Goal: Task Accomplishment & Management: Manage account settings

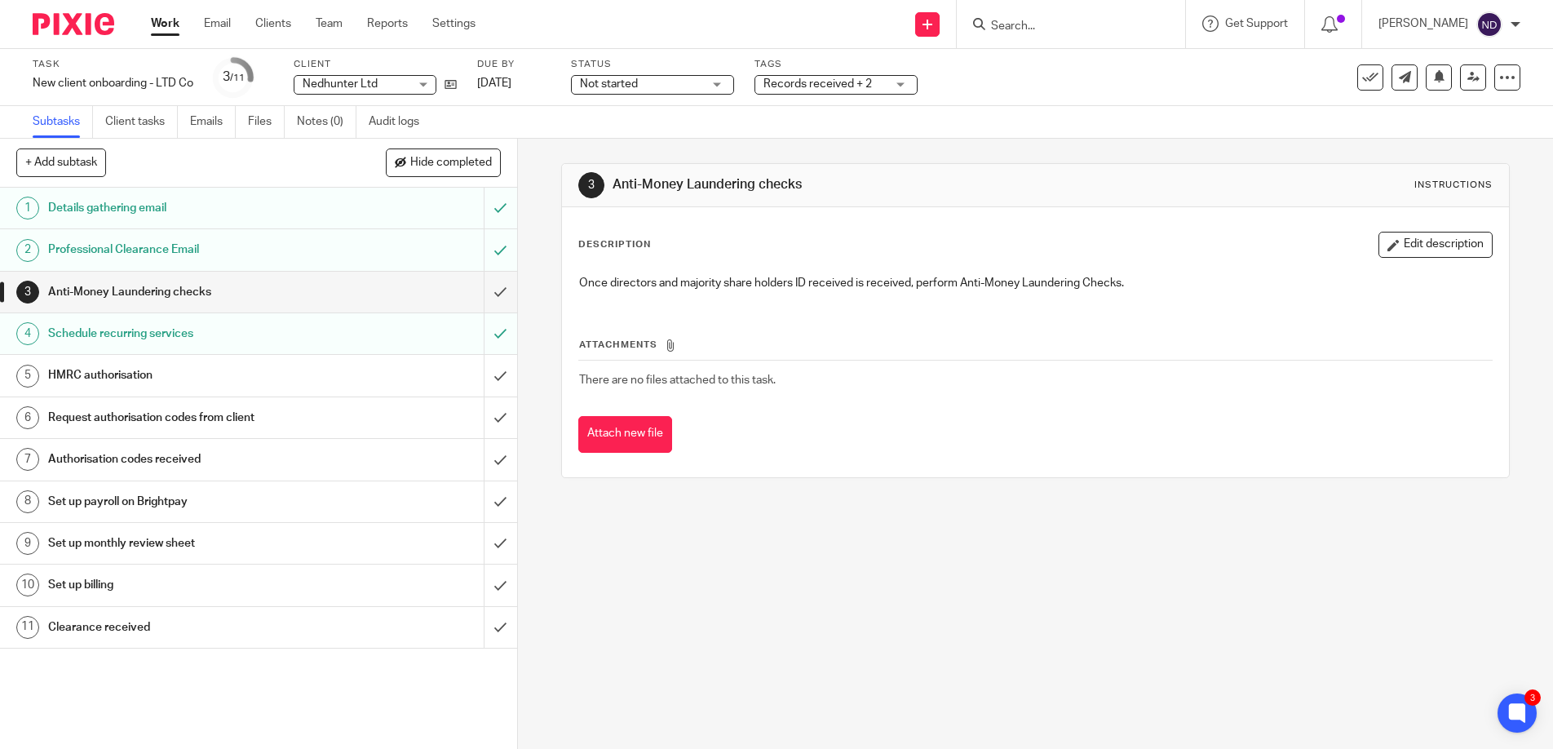
click at [459, 89] on div "Task New client onboarding - LTD Co Save New client onboarding - LTD Co 3 /11 C…" at bounding box center [653, 77] width 1240 height 39
click at [456, 84] on icon at bounding box center [450, 84] width 12 height 12
click at [170, 208] on h1 "Details gathering email" at bounding box center [188, 208] width 280 height 24
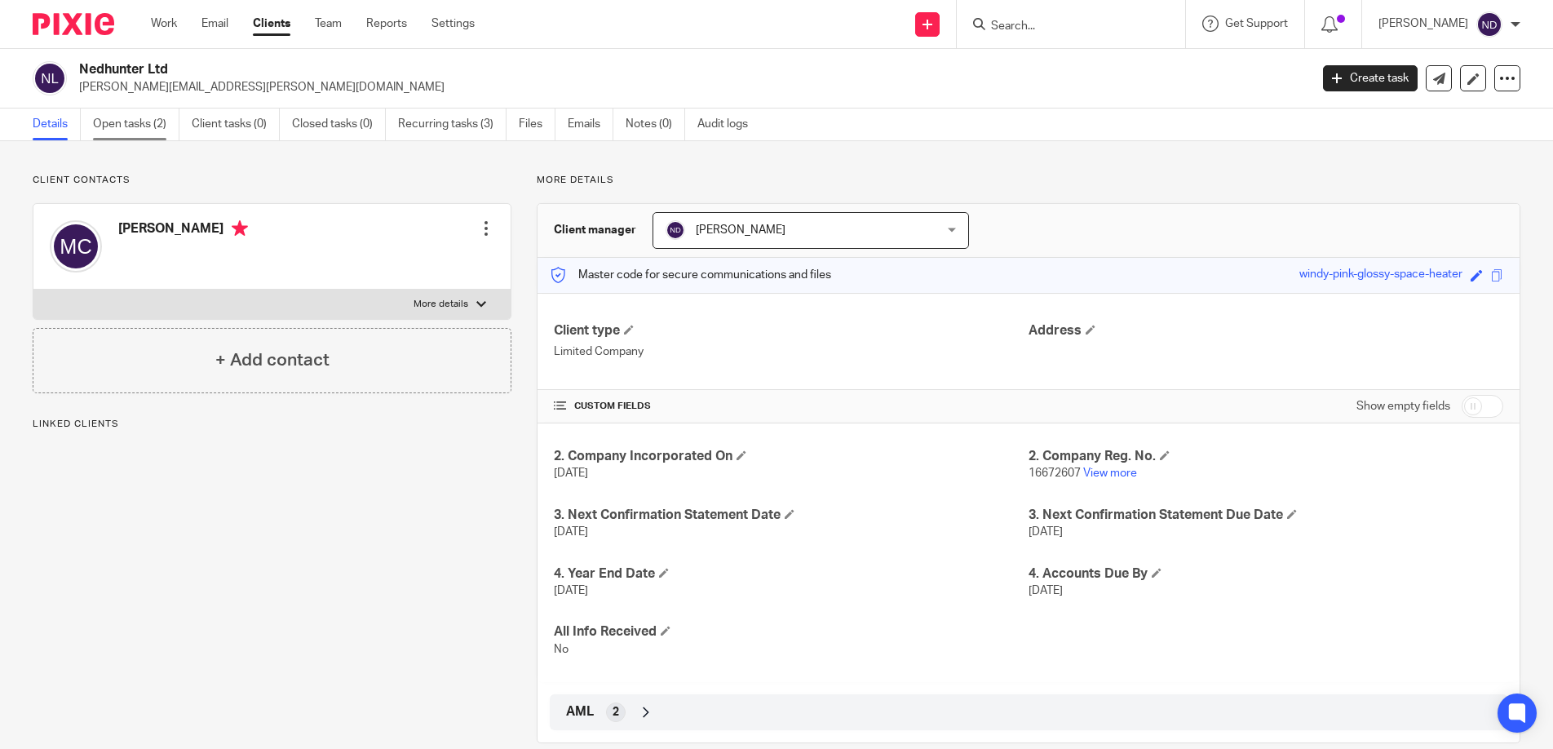
click at [121, 126] on link "Open tasks (2)" at bounding box center [136, 124] width 86 height 32
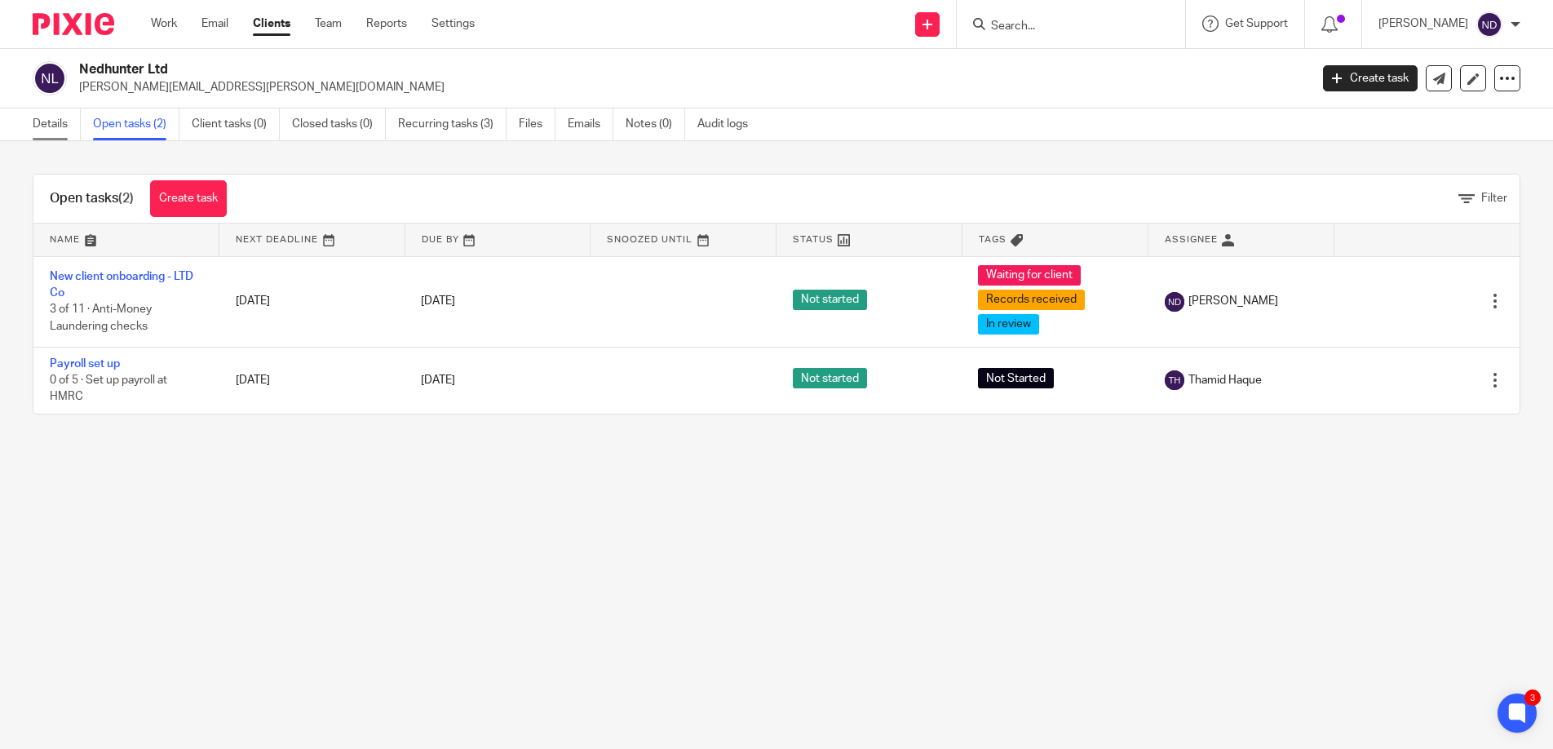
click at [50, 125] on link "Details" at bounding box center [57, 124] width 48 height 32
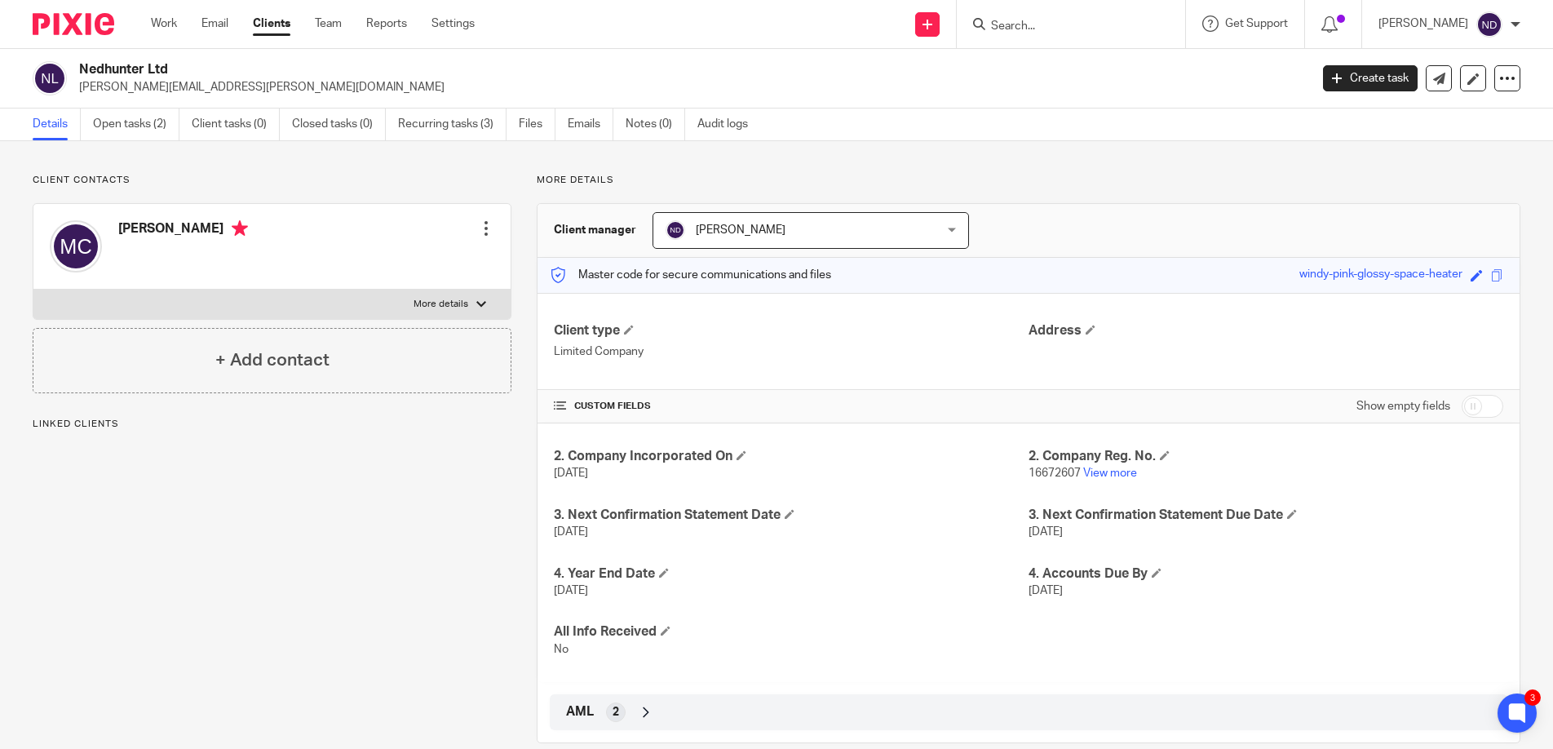
click at [1491, 406] on input "checkbox" at bounding box center [1482, 406] width 42 height 23
checkbox input "true"
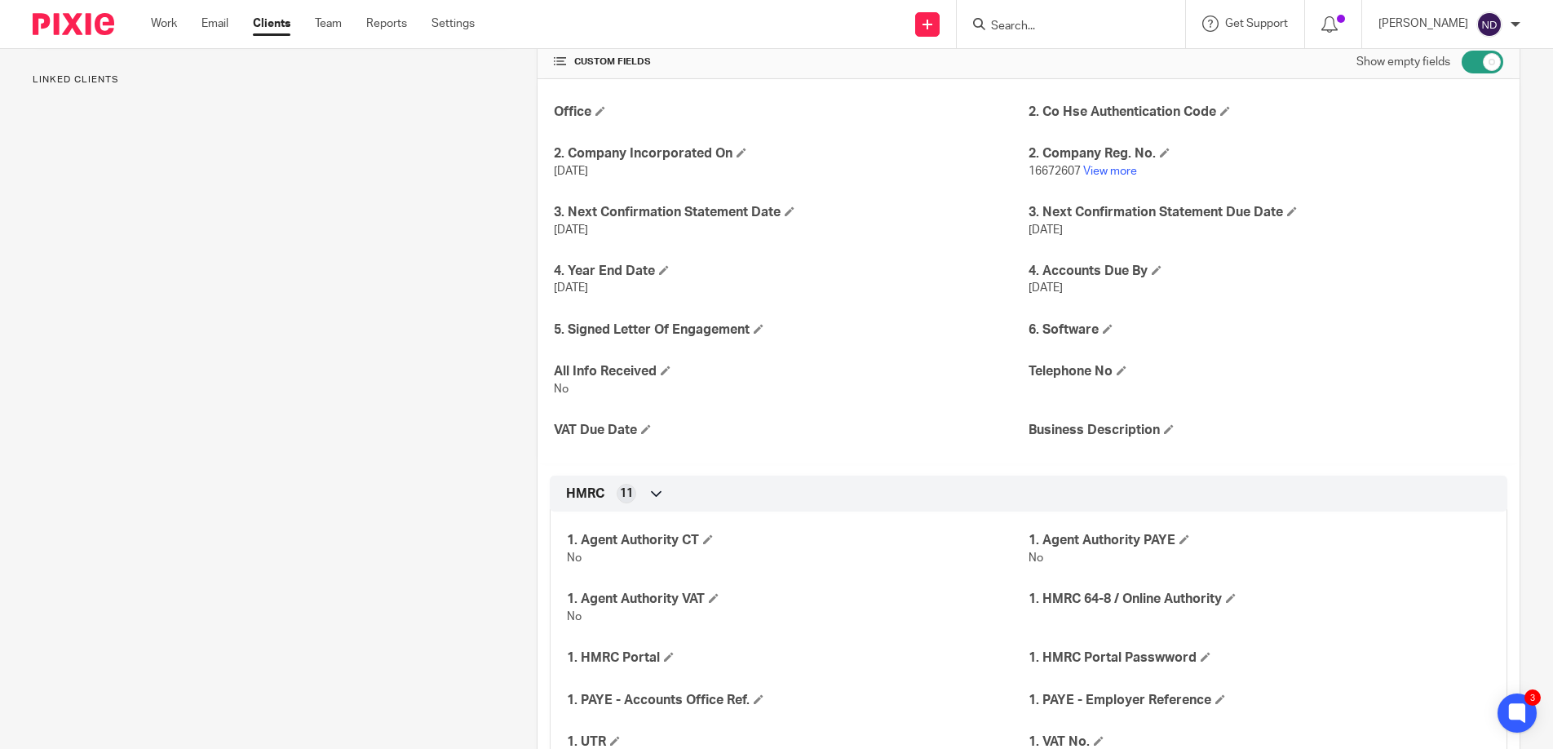
scroll to position [345, 0]
click at [1172, 431] on span at bounding box center [1169, 428] width 10 height 10
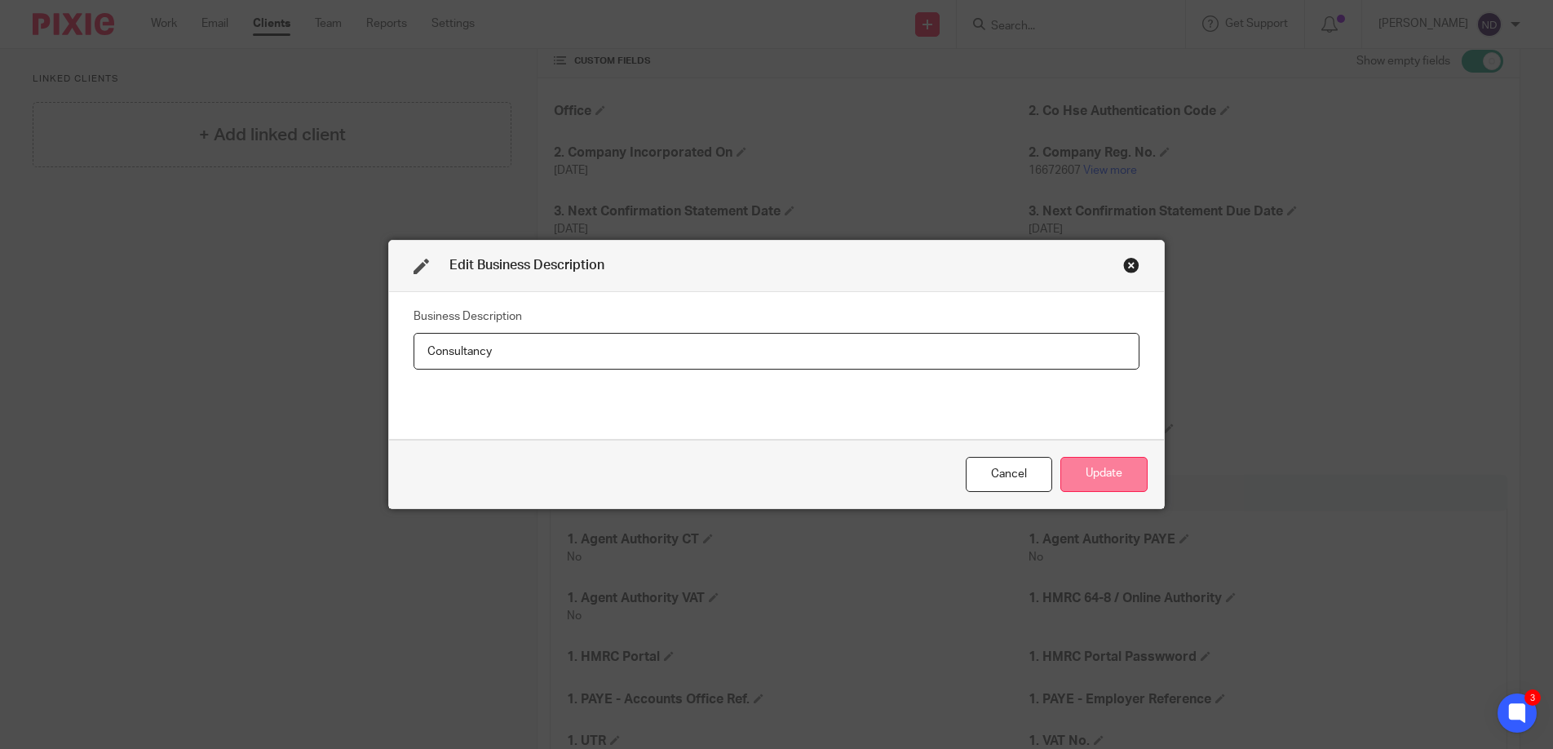
type input "Consultancy"
click at [1078, 471] on button "Update" at bounding box center [1103, 474] width 87 height 35
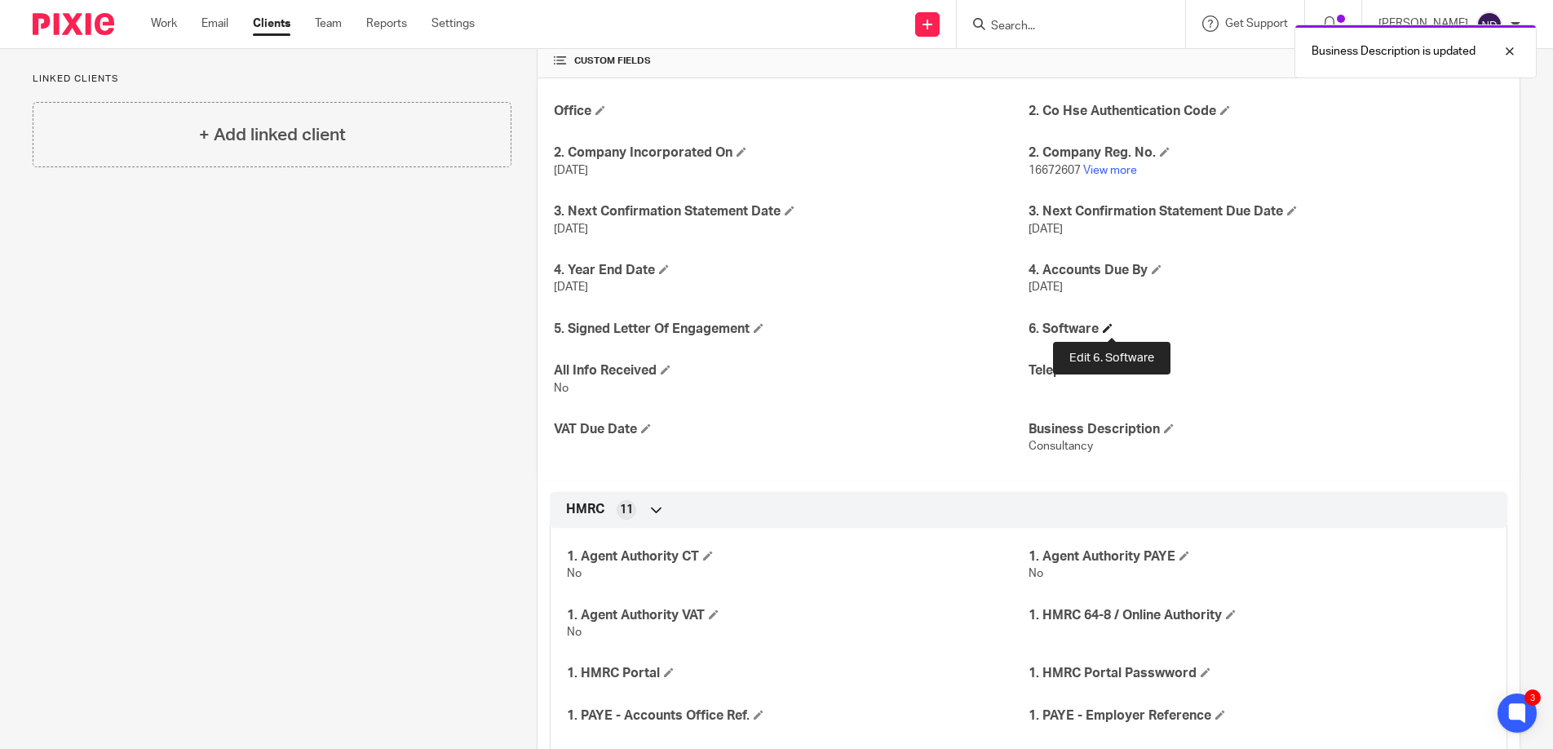
click at [1112, 332] on span at bounding box center [1108, 328] width 10 height 10
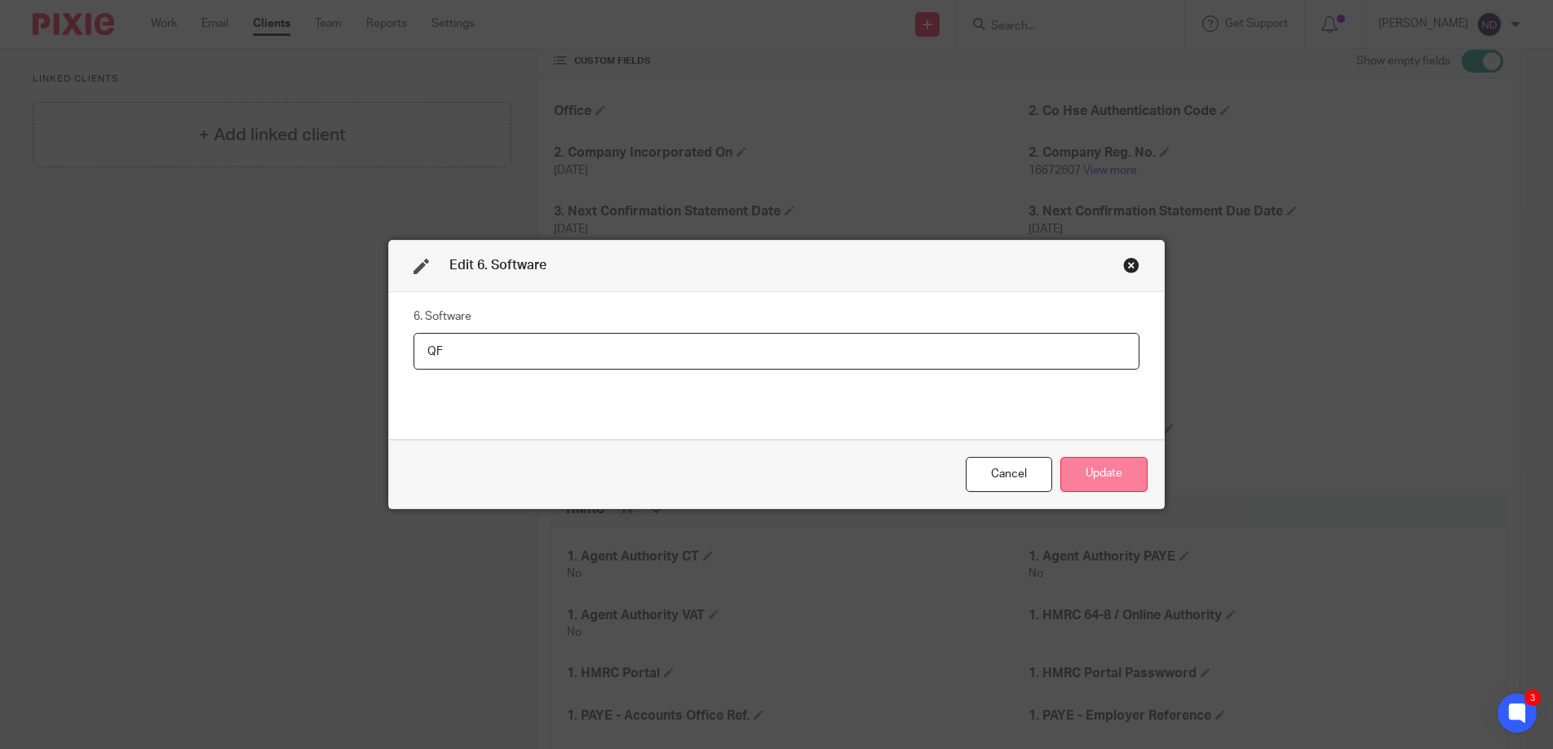
type input "QF"
click at [1120, 472] on button "Update" at bounding box center [1103, 474] width 87 height 35
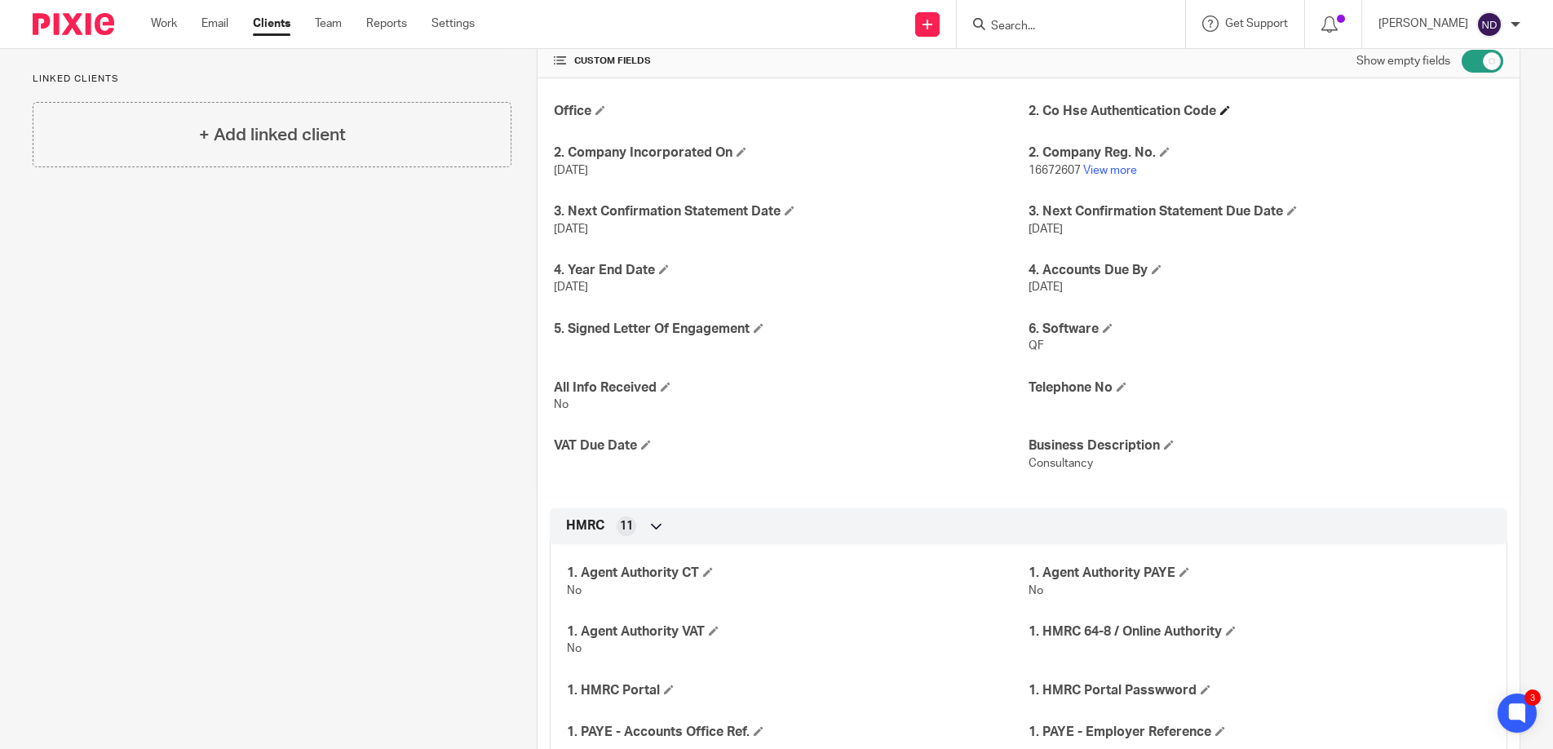
click at [1377, 117] on h4 "2. Co Hse Authentication Code" at bounding box center [1265, 111] width 475 height 17
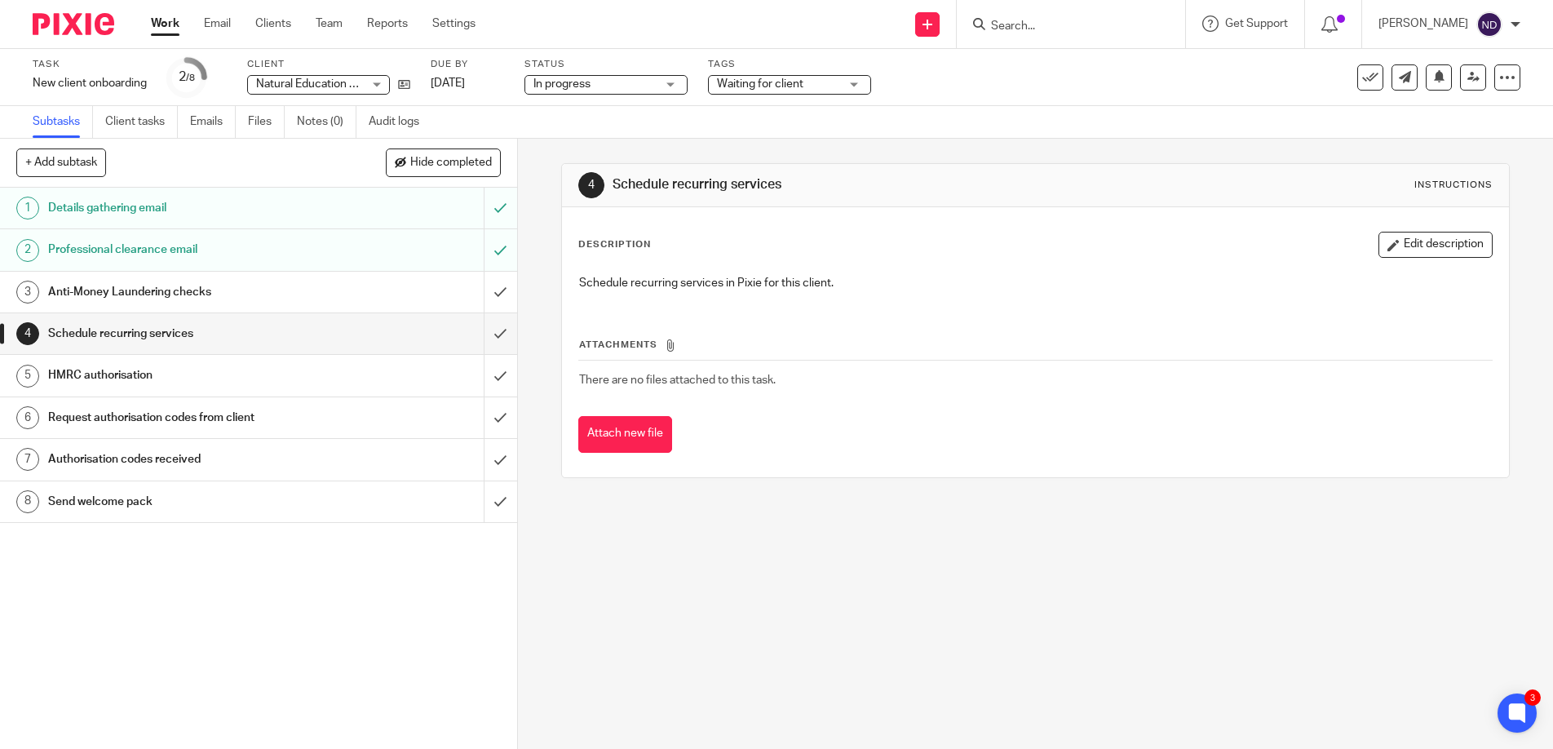
click at [83, 208] on h1 "Details gathering email" at bounding box center [188, 208] width 280 height 24
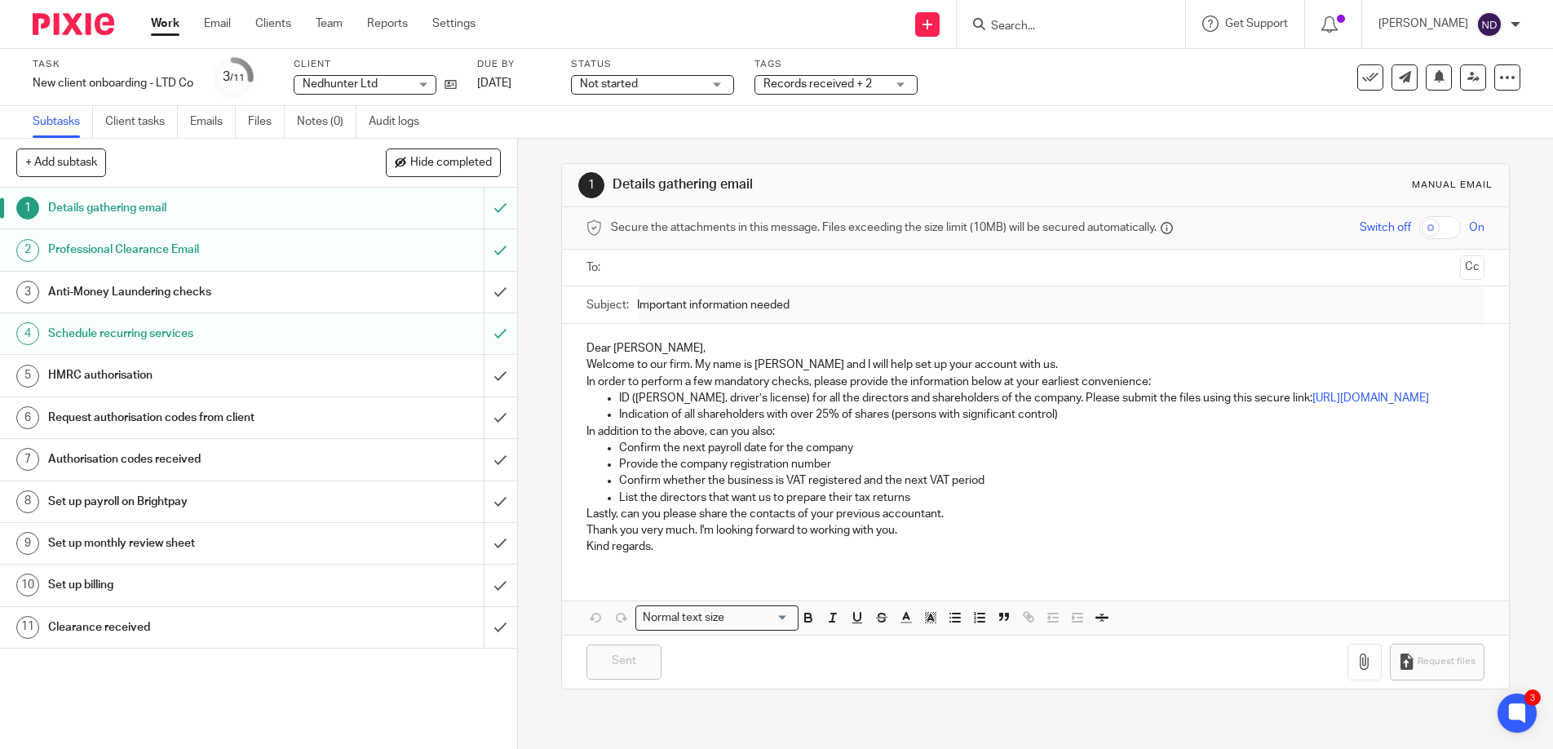
click at [676, 350] on p "Dear [PERSON_NAME]," at bounding box center [1035, 348] width 899 height 16
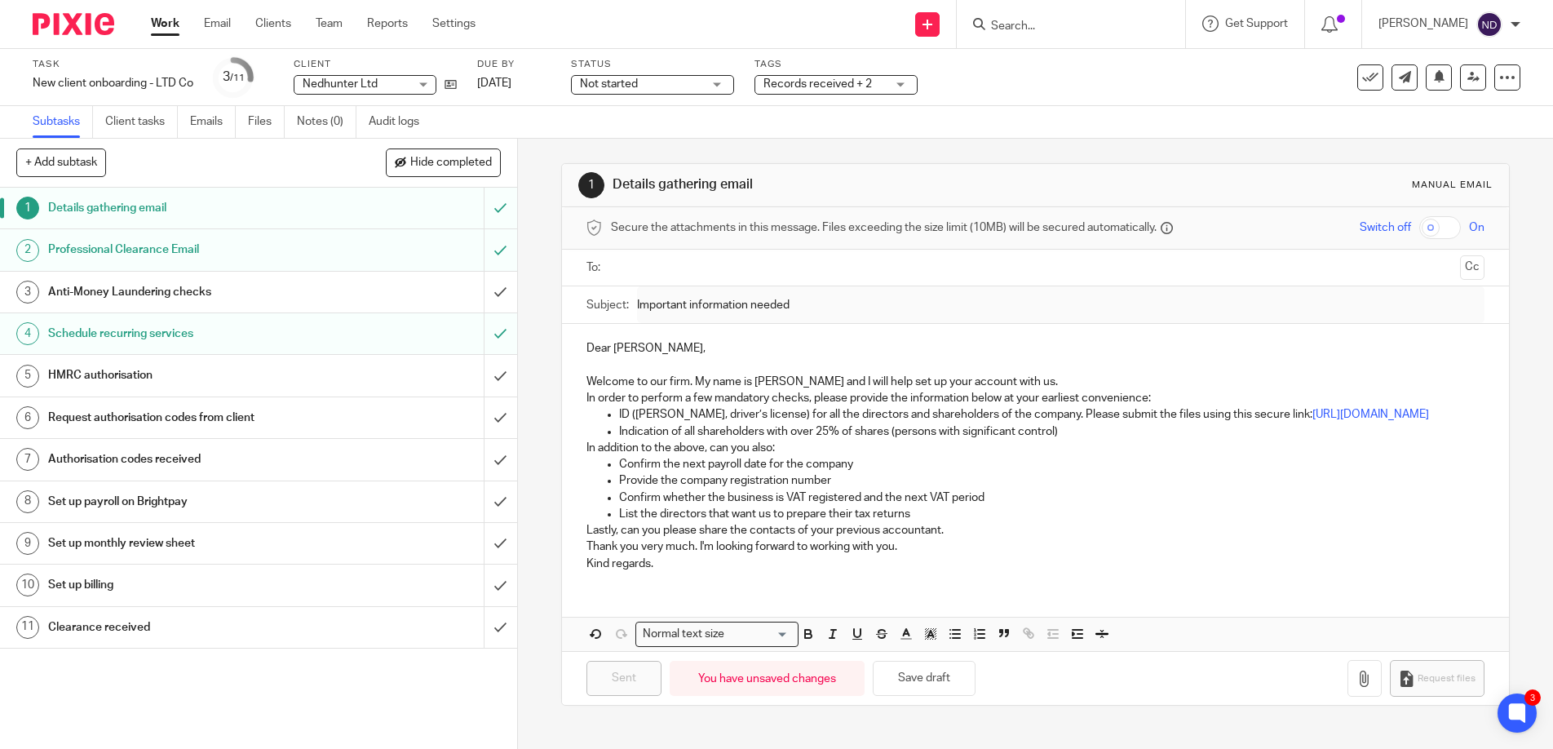
click at [997, 382] on p "Welcome to our firm. My name is Niall and I will help set up your account with …" at bounding box center [1035, 382] width 899 height 16
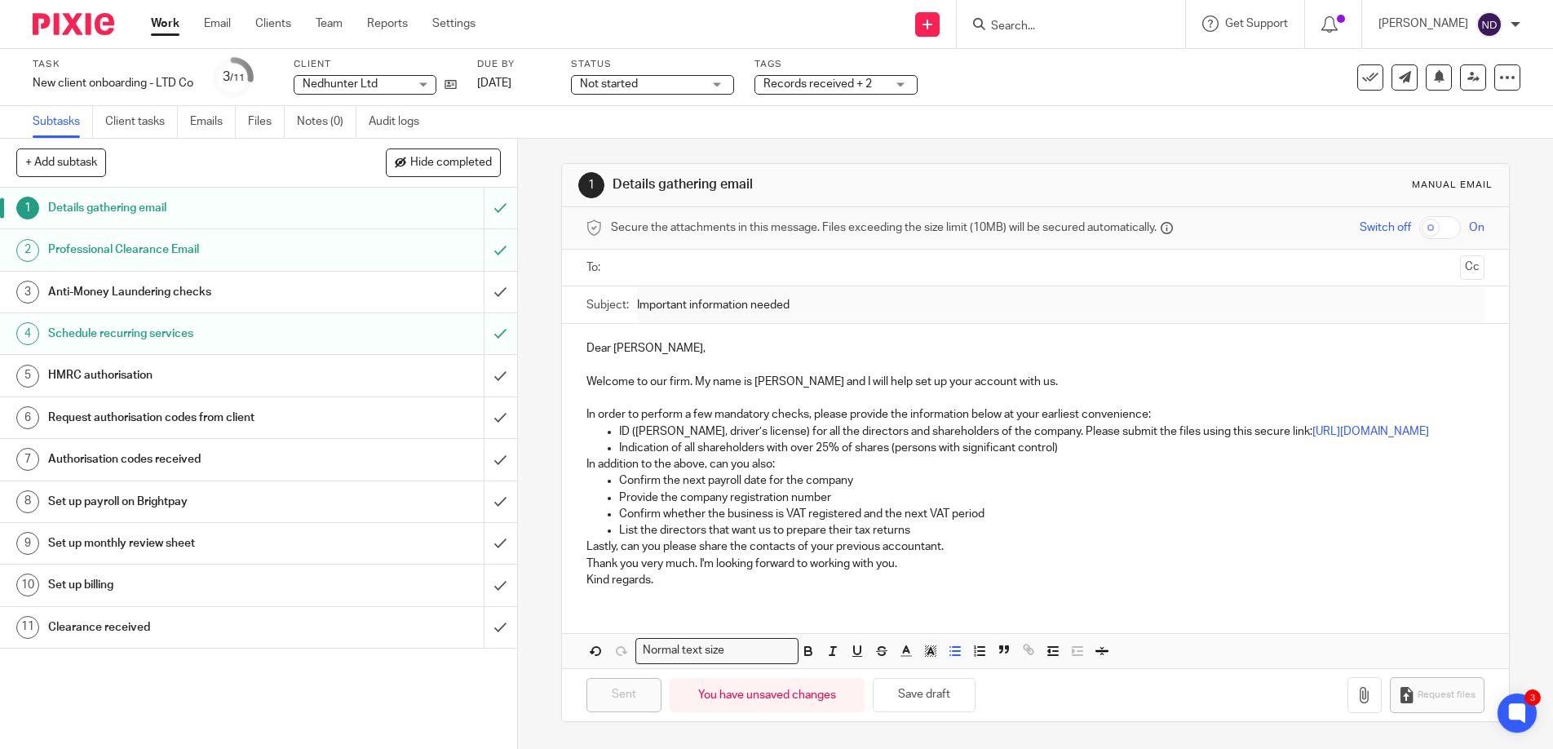
click at [978, 440] on p "ID (e.g. Passport, driver’s license) for all the directors and shareholders of …" at bounding box center [1052, 431] width 866 height 16
drag, startPoint x: 968, startPoint y: 447, endPoint x: 981, endPoint y: 447, distance: 13.0
click at [968, 440] on p "ID (e.g. Passport, driver’s license) for all the directors and shareholders of …" at bounding box center [1052, 431] width 866 height 16
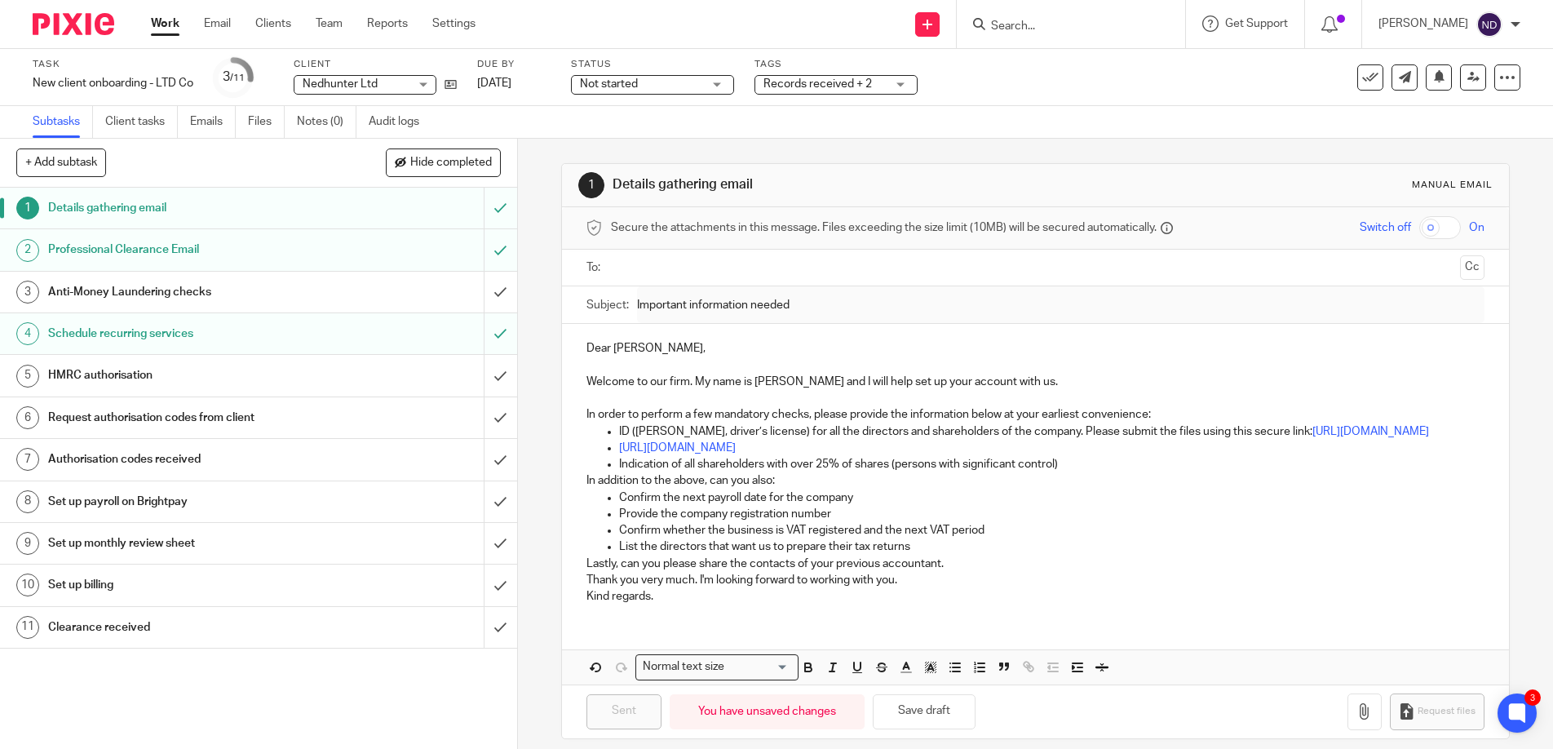
click at [788, 488] on p "In addition to the above, can you also:" at bounding box center [1035, 480] width 899 height 16
click at [581, 498] on div "Dear Michael, Welcome to our firm. My name is Niall and I will help set up your…" at bounding box center [1036, 470] width 948 height 293
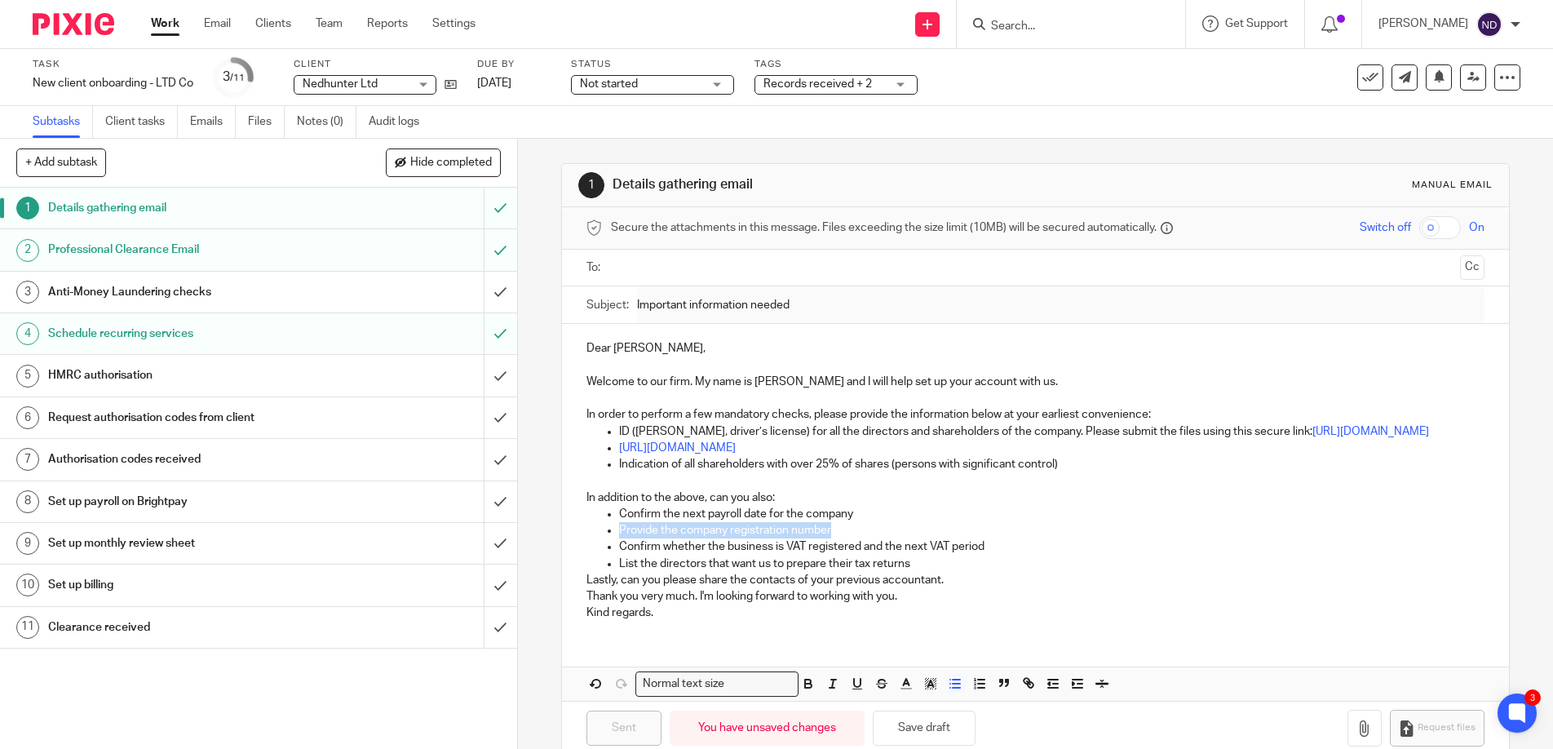
drag, startPoint x: 838, startPoint y: 547, endPoint x: 608, endPoint y: 550, distance: 230.0
click at [607, 550] on ul "Confirm the next payroll date for the company Provide the company registration …" at bounding box center [1035, 539] width 899 height 66
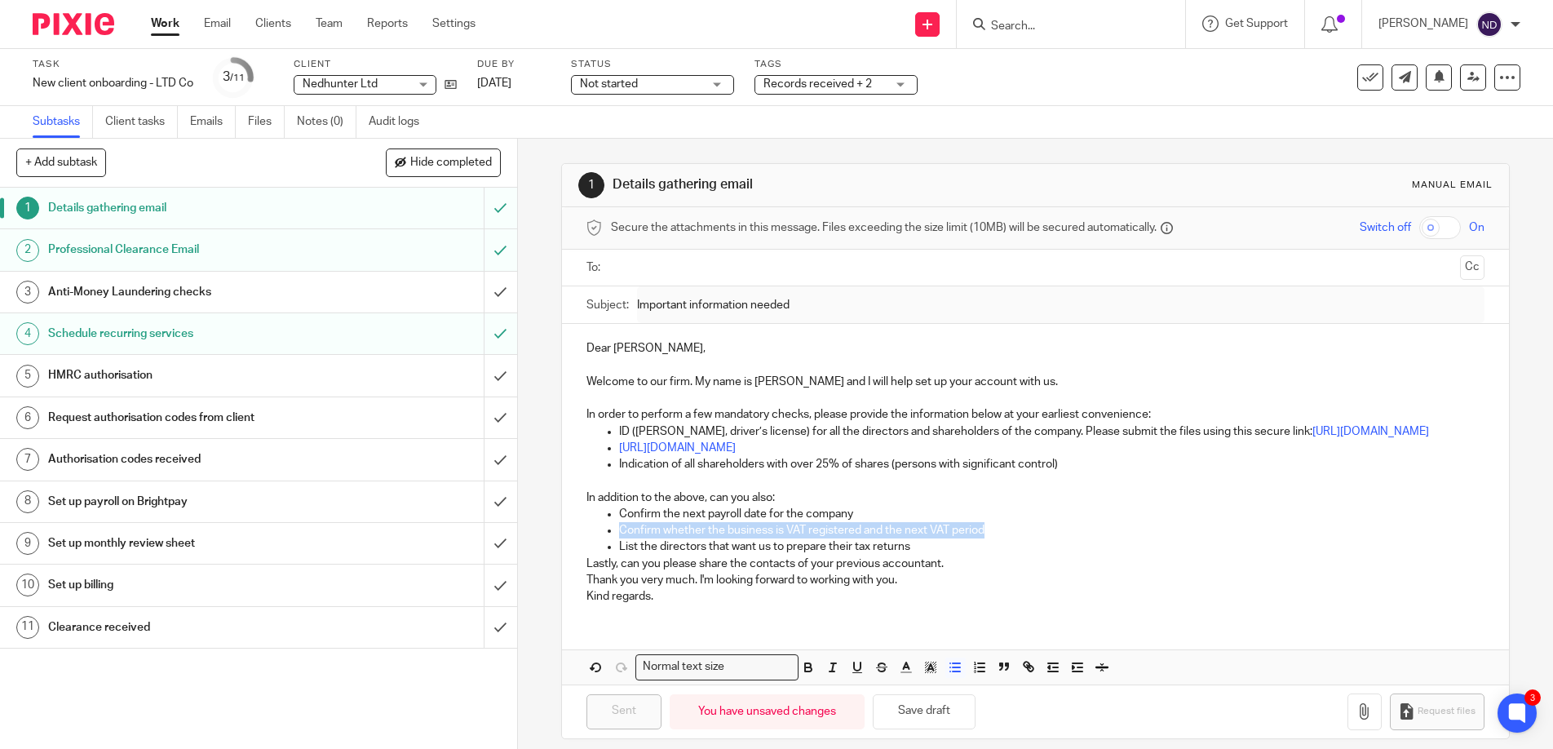
drag, startPoint x: 992, startPoint y: 546, endPoint x: 649, endPoint y: 555, distance: 343.5
click at [606, 546] on ul "Confirm the next payroll date for the company Confirm whether the business is V…" at bounding box center [1035, 531] width 899 height 50
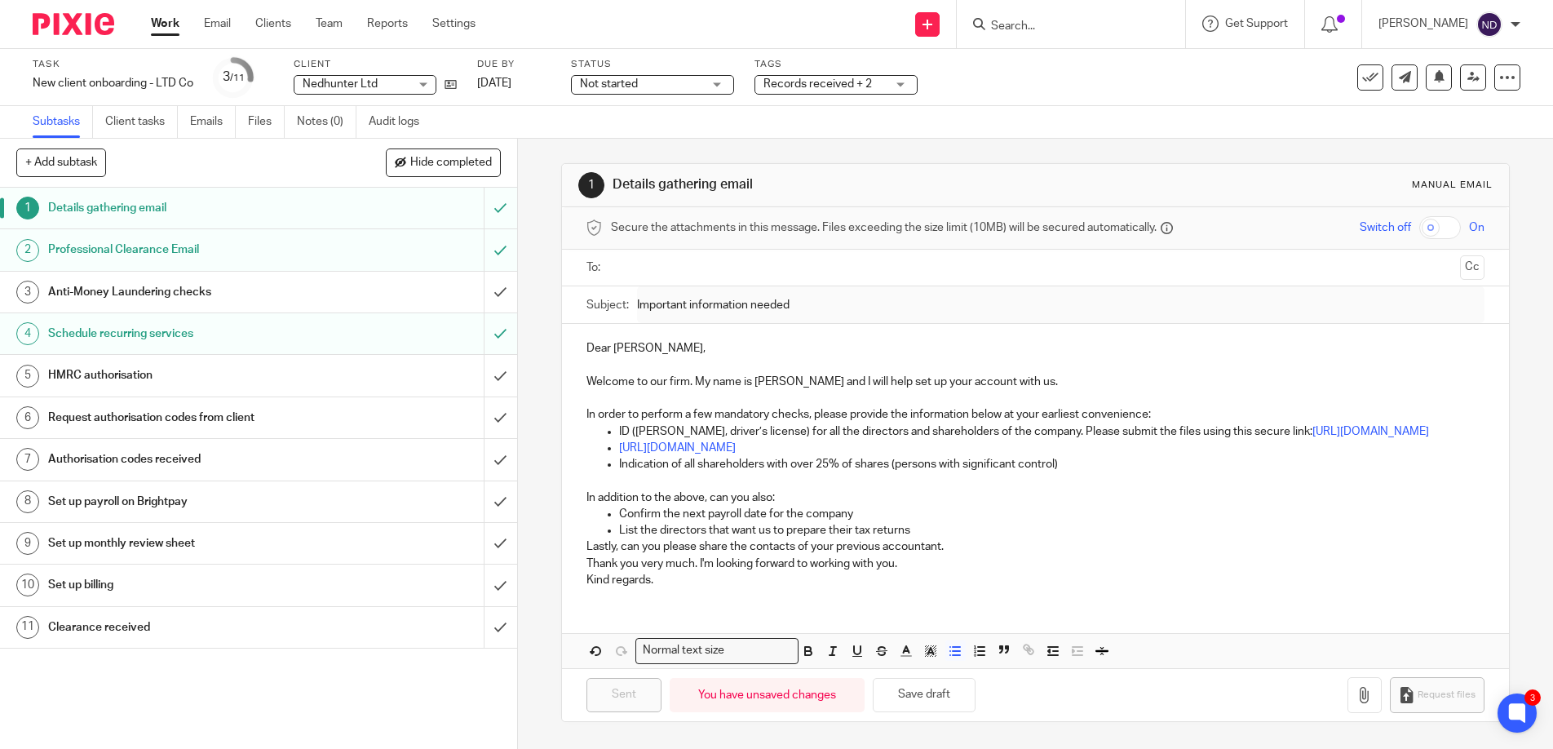
click at [919, 538] on p "List the directors that want us to prepare their tax returns" at bounding box center [1052, 530] width 866 height 16
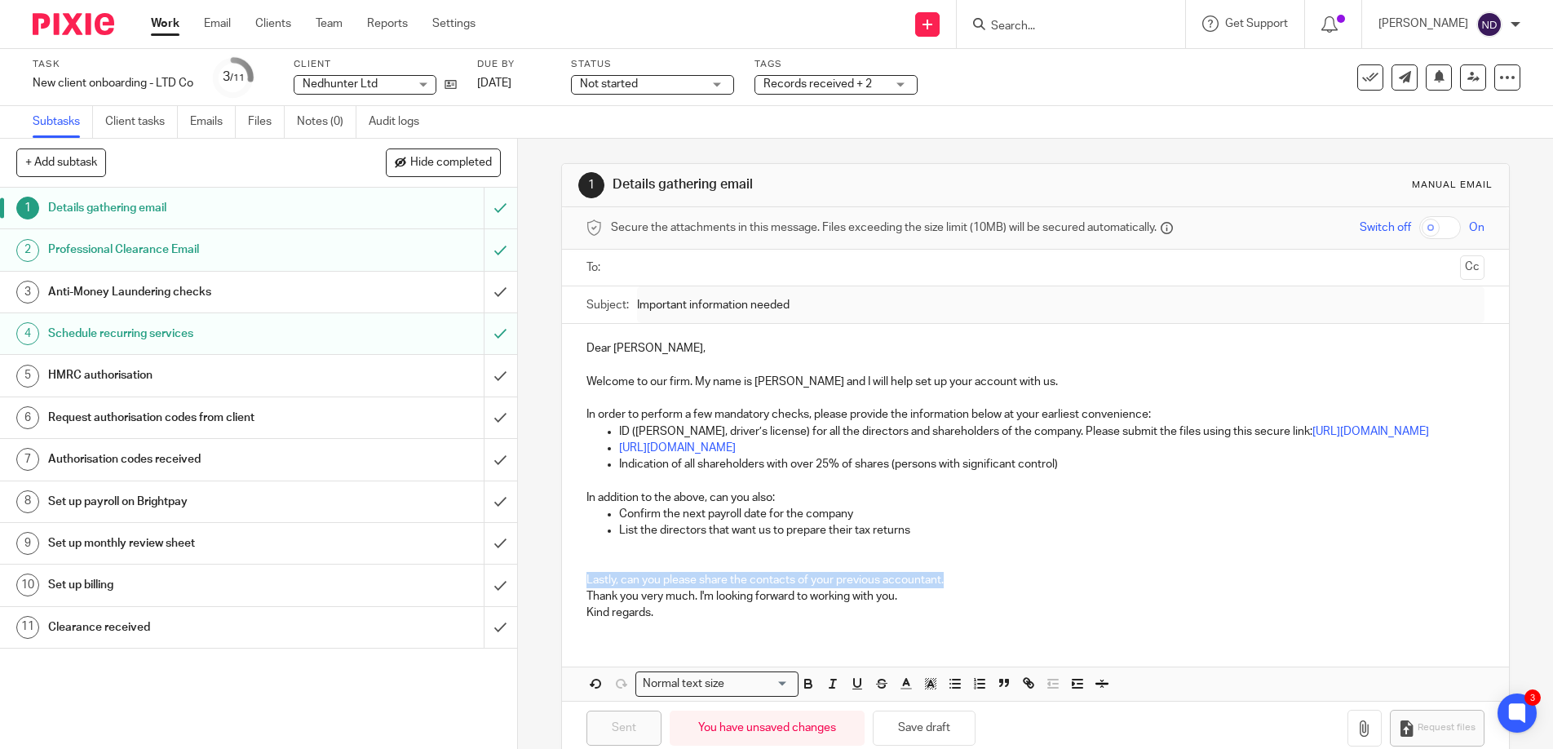
drag, startPoint x: 903, startPoint y: 591, endPoint x: 571, endPoint y: 590, distance: 331.9
click at [563, 590] on div "Dear Michael, Welcome to our firm. My name is Niall and I will help set up your…" at bounding box center [1036, 479] width 948 height 310
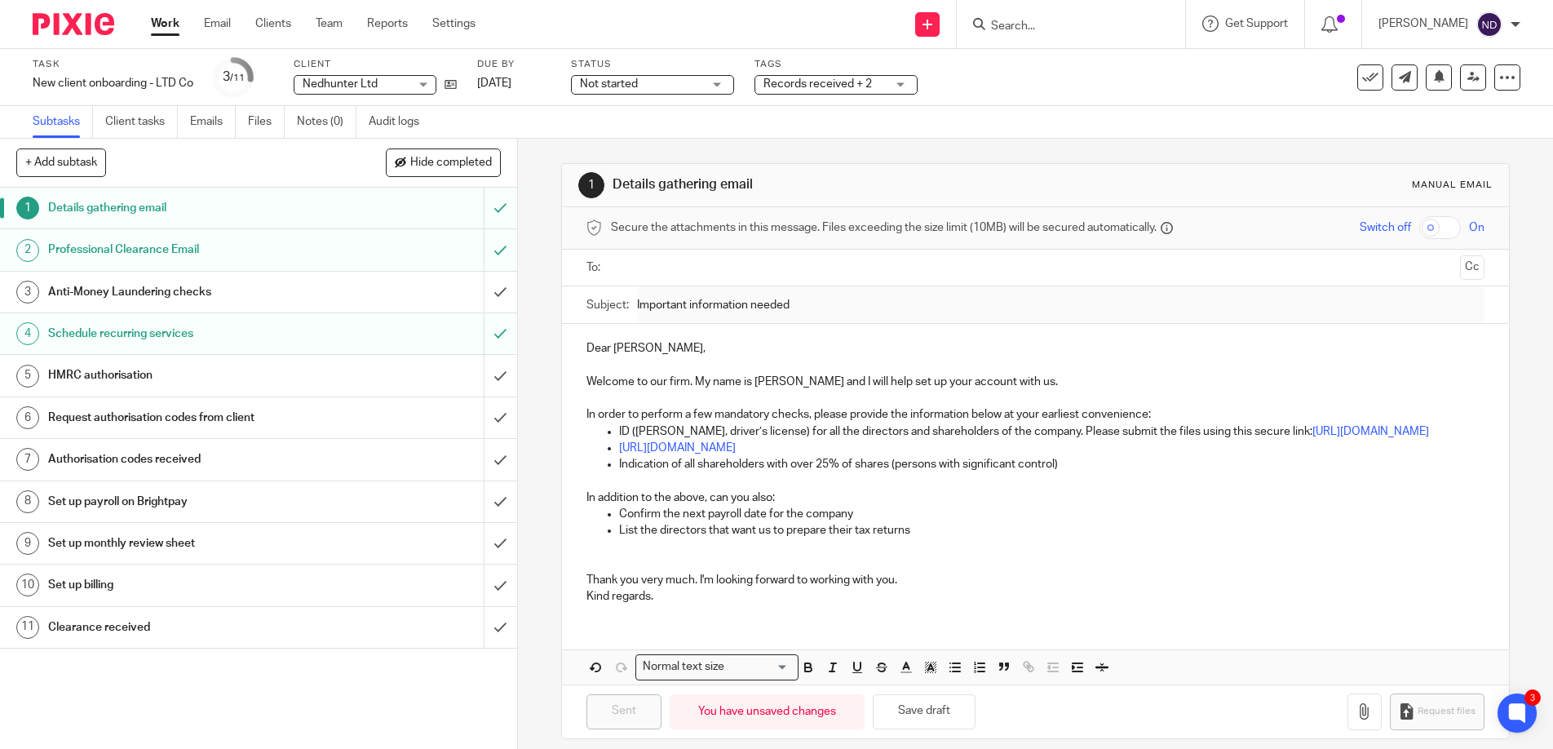
click at [916, 588] on p "Thank you very much. I'm looking forward to working with you." at bounding box center [1035, 580] width 899 height 16
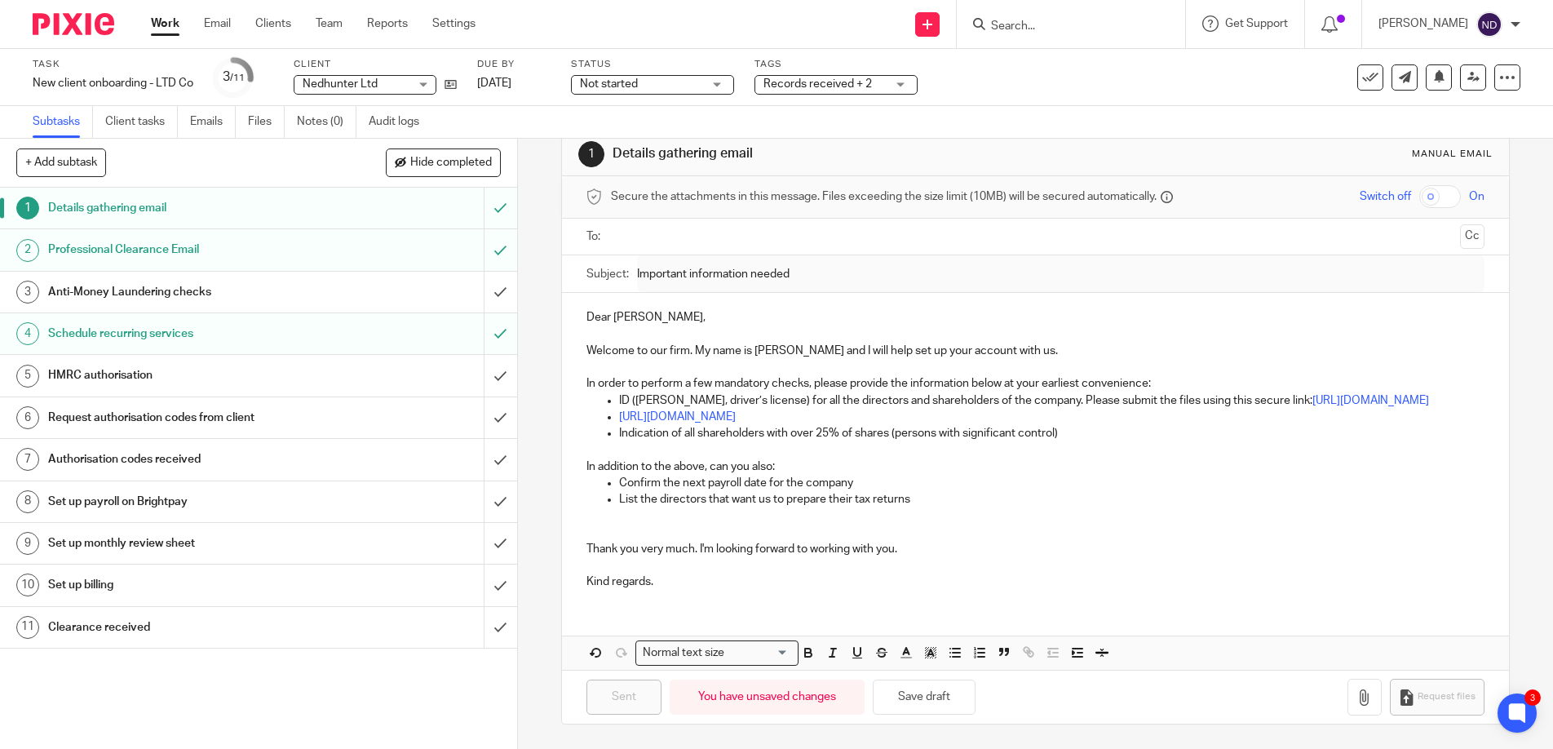
scroll to position [47, 0]
click at [687, 577] on p "Kind regards." at bounding box center [1035, 581] width 899 height 16
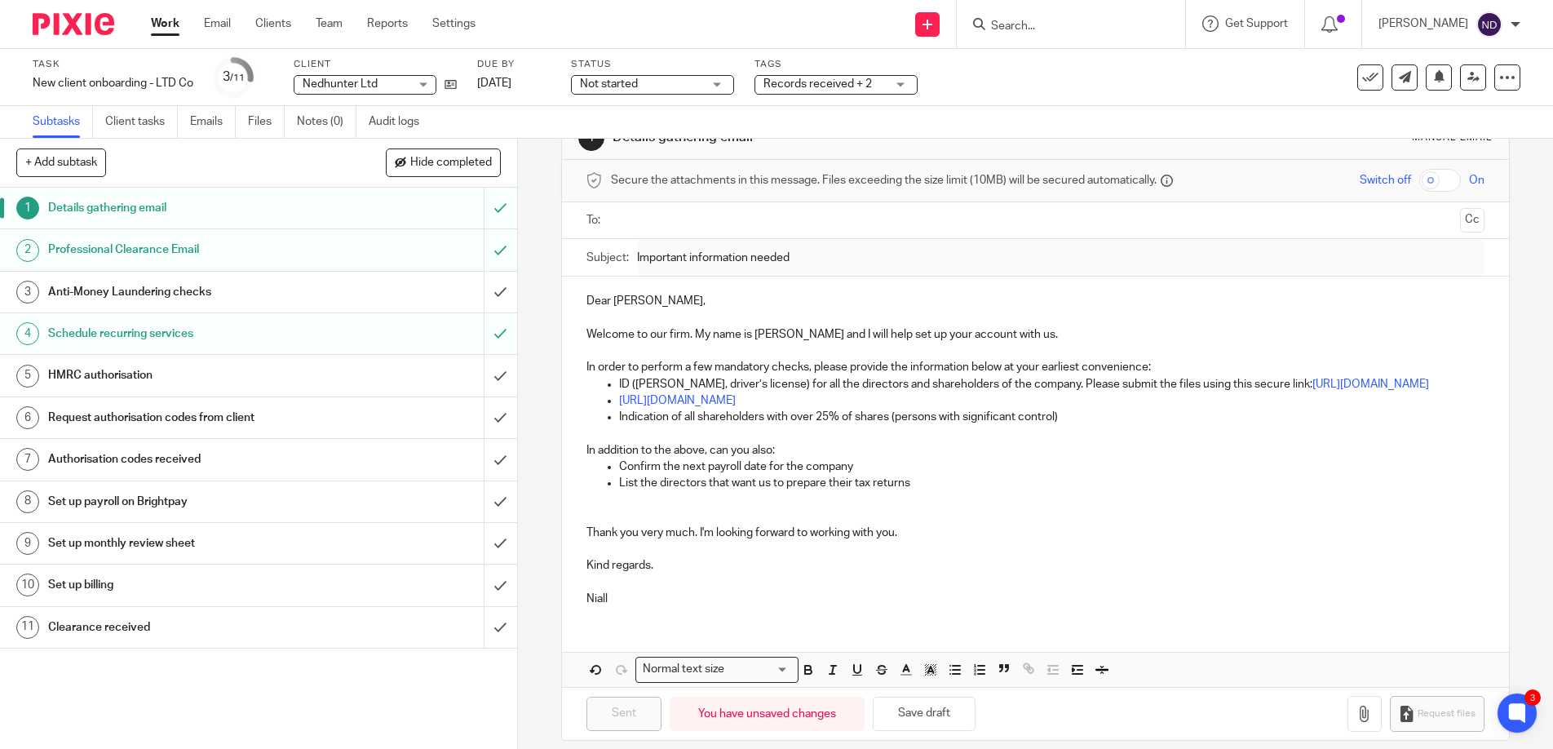
scroll to position [81, 0]
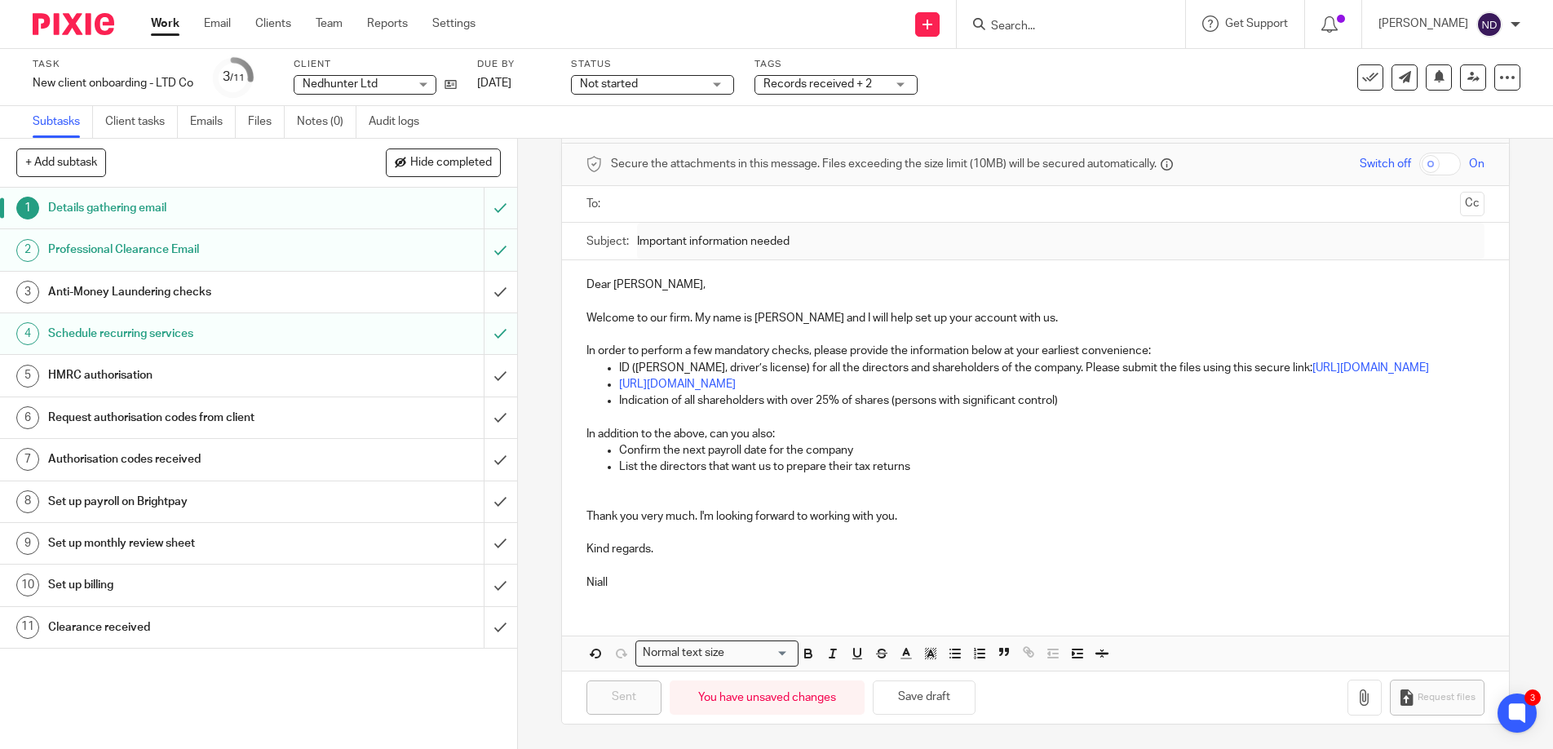
click at [864, 574] on p "Niall" at bounding box center [1035, 582] width 899 height 16
click at [746, 577] on p "Niall" at bounding box center [1035, 582] width 899 height 16
click at [643, 660] on form "Secure the attachments in this message. Files exceeding the size limit (10MB) w…" at bounding box center [1036, 434] width 948 height 580
click at [649, 579] on p "Niall" at bounding box center [1035, 582] width 899 height 16
click at [742, 577] on p "Niall" at bounding box center [1035, 582] width 899 height 16
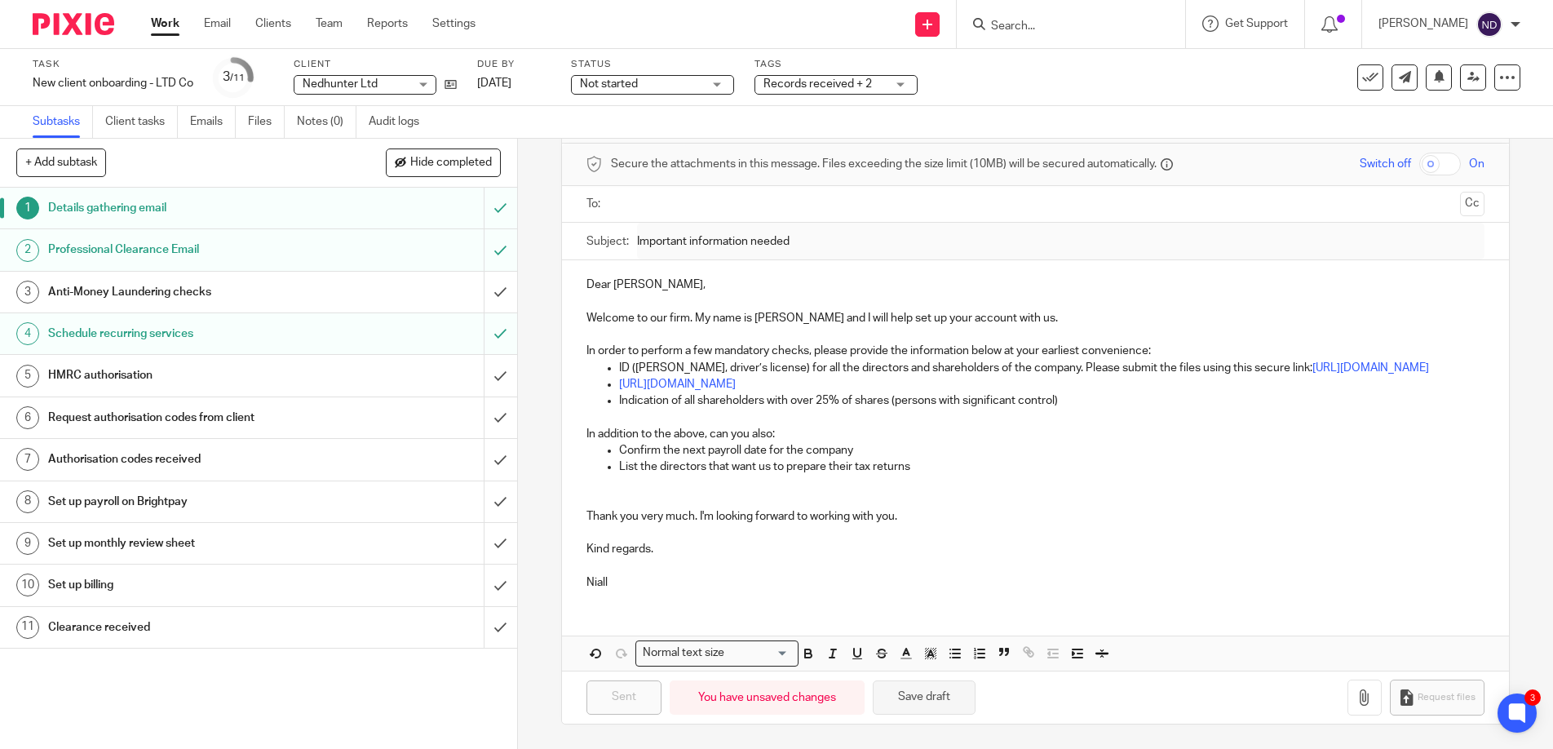
click at [912, 700] on button "Save draft" at bounding box center [924, 697] width 103 height 35
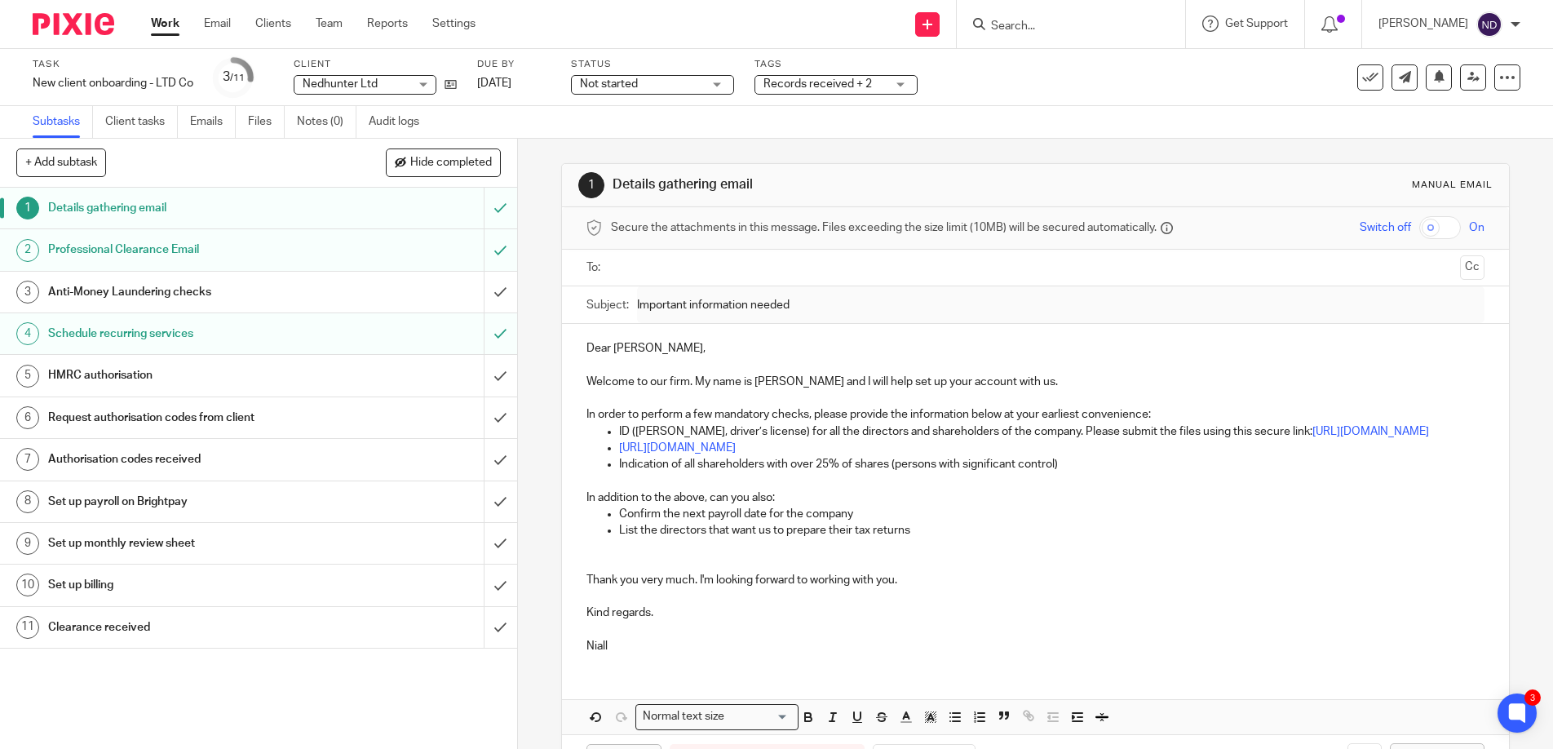
click at [634, 270] on input "text" at bounding box center [1035, 268] width 837 height 19
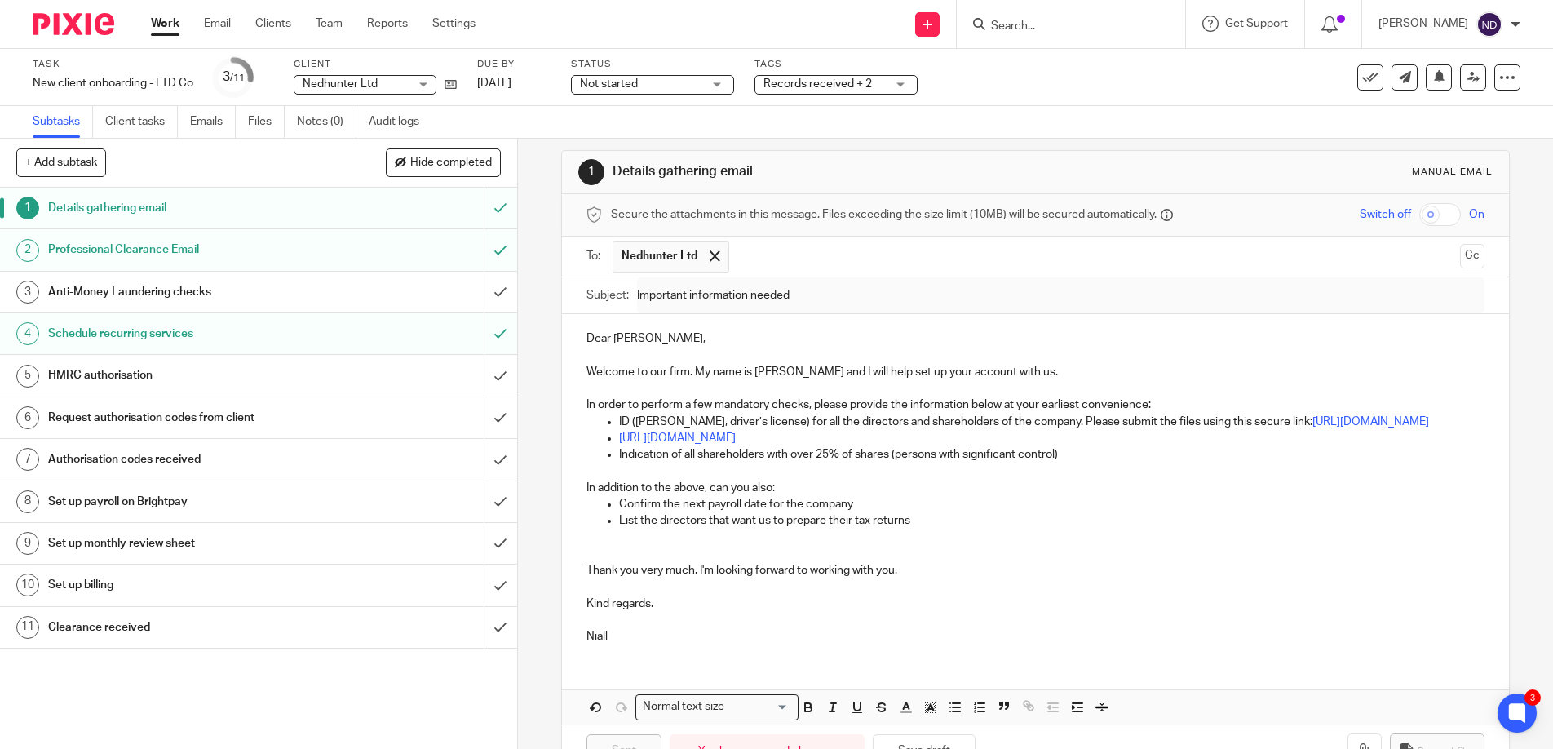
scroll to position [83, 0]
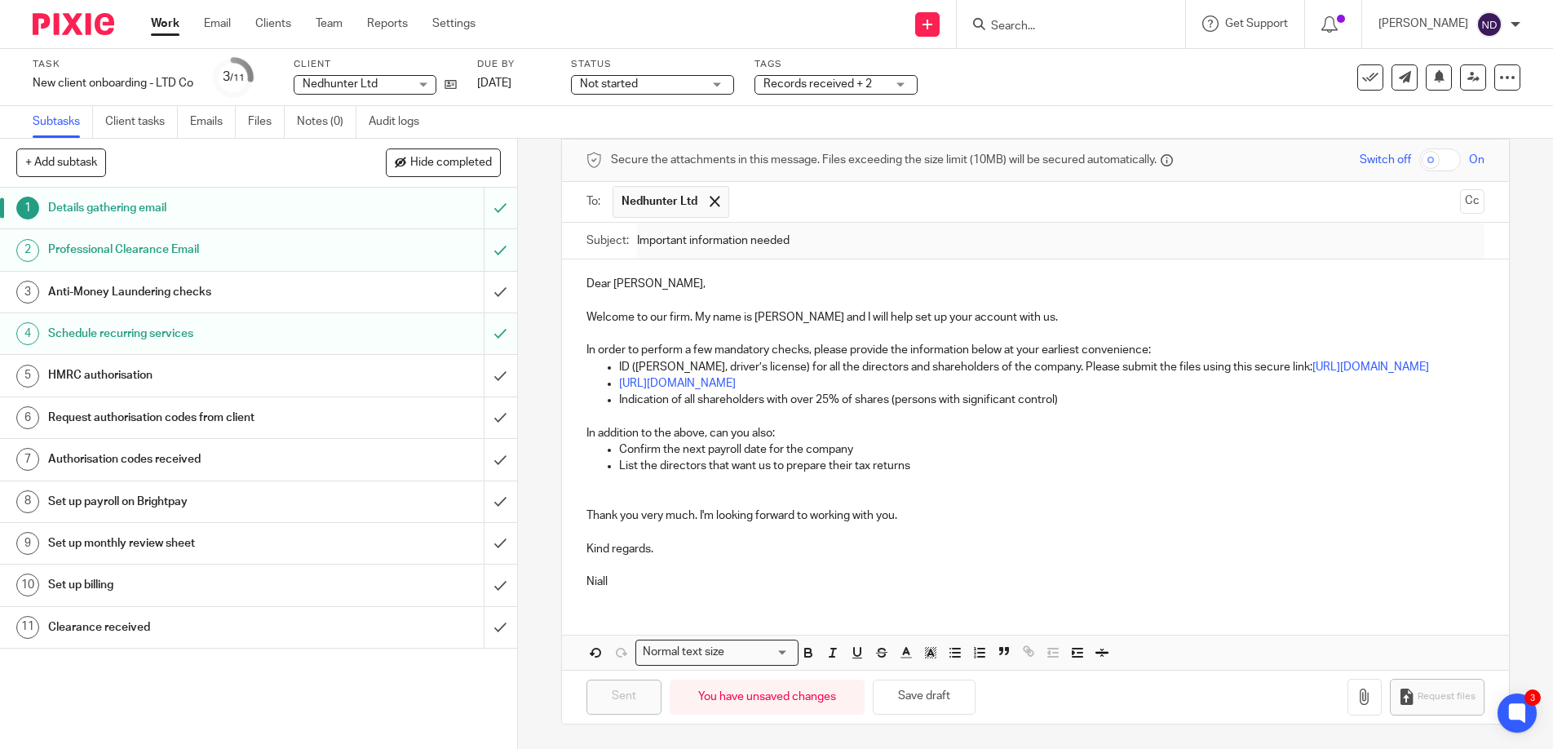
click at [714, 581] on p "Niall" at bounding box center [1035, 581] width 899 height 16
click at [920, 692] on button "Save draft" at bounding box center [924, 696] width 103 height 35
click at [766, 694] on div "You have unsaved changes" at bounding box center [767, 696] width 195 height 35
click at [791, 701] on div "You have unsaved changes" at bounding box center [767, 696] width 195 height 35
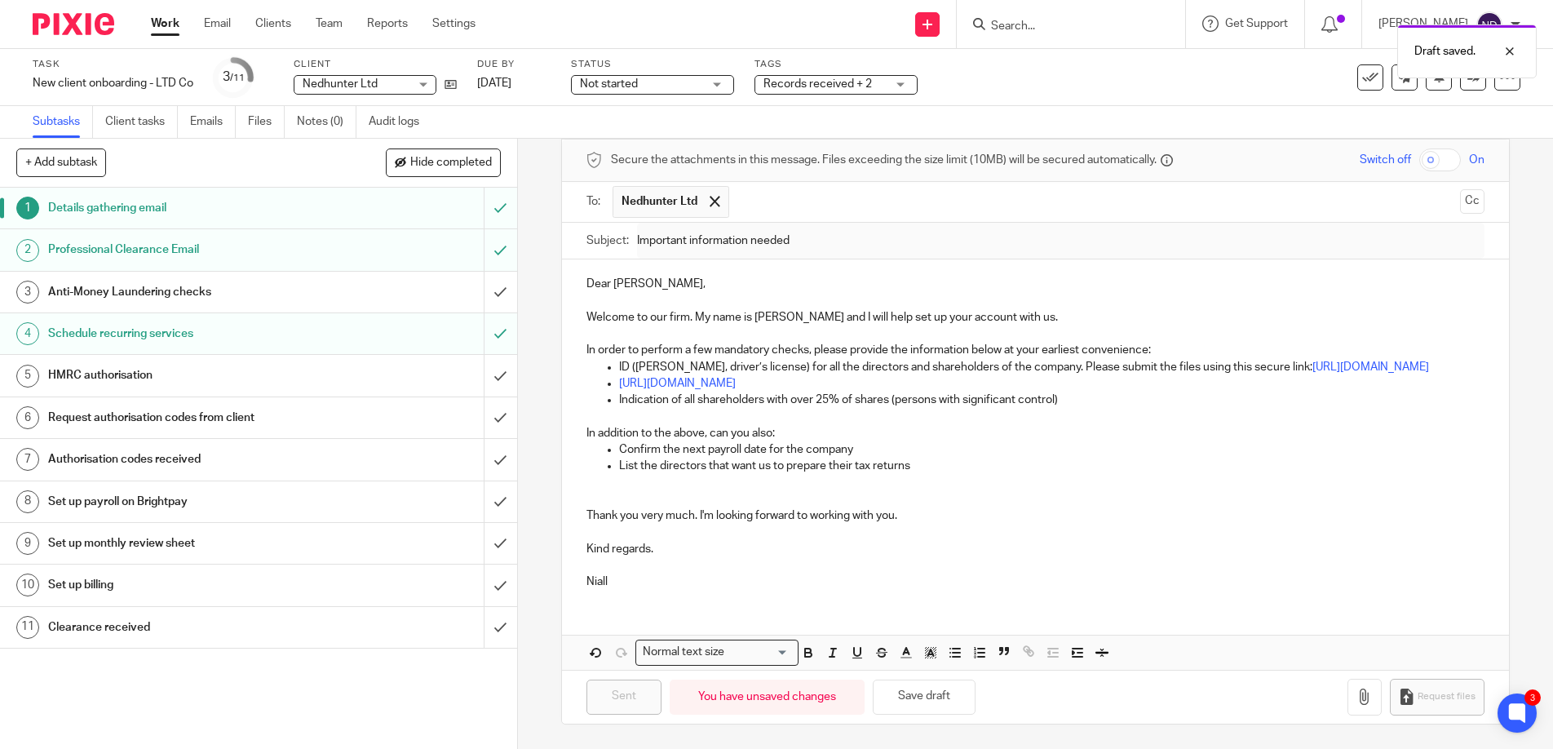
click at [755, 565] on p at bounding box center [1035, 565] width 899 height 16
drag, startPoint x: 736, startPoint y: 285, endPoint x: 727, endPoint y: 284, distance: 9.9
click at [739, 293] on p at bounding box center [1035, 301] width 899 height 16
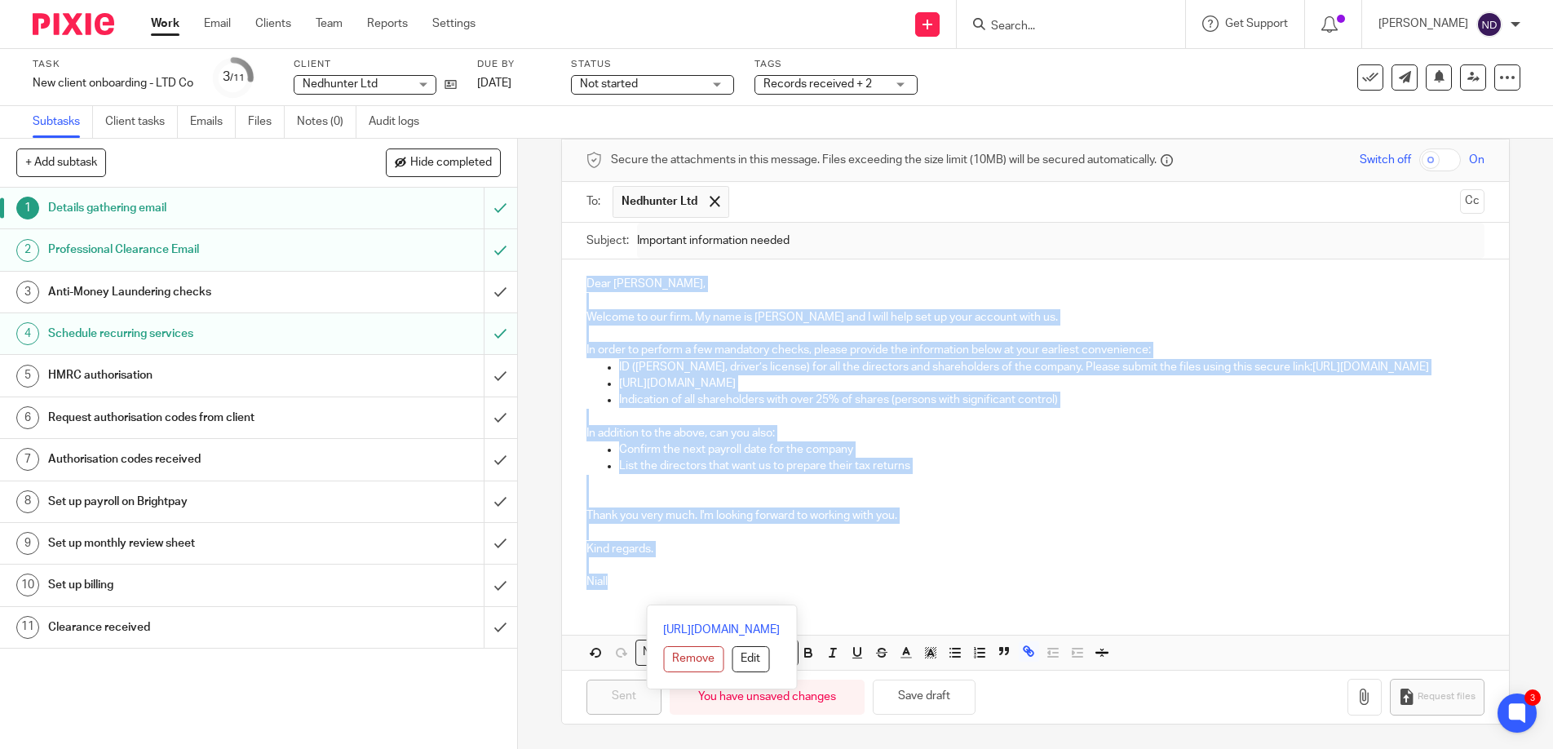
drag, startPoint x: 595, startPoint y: 279, endPoint x: 787, endPoint y: 586, distance: 362.3
click at [787, 586] on div "Dear Michael, Welcome to our firm. My name is Niall and I will help set up your…" at bounding box center [1036, 430] width 948 height 343
copy div "Dear Michael, Welcome to our firm. My name is Niall and I will help set up your…"
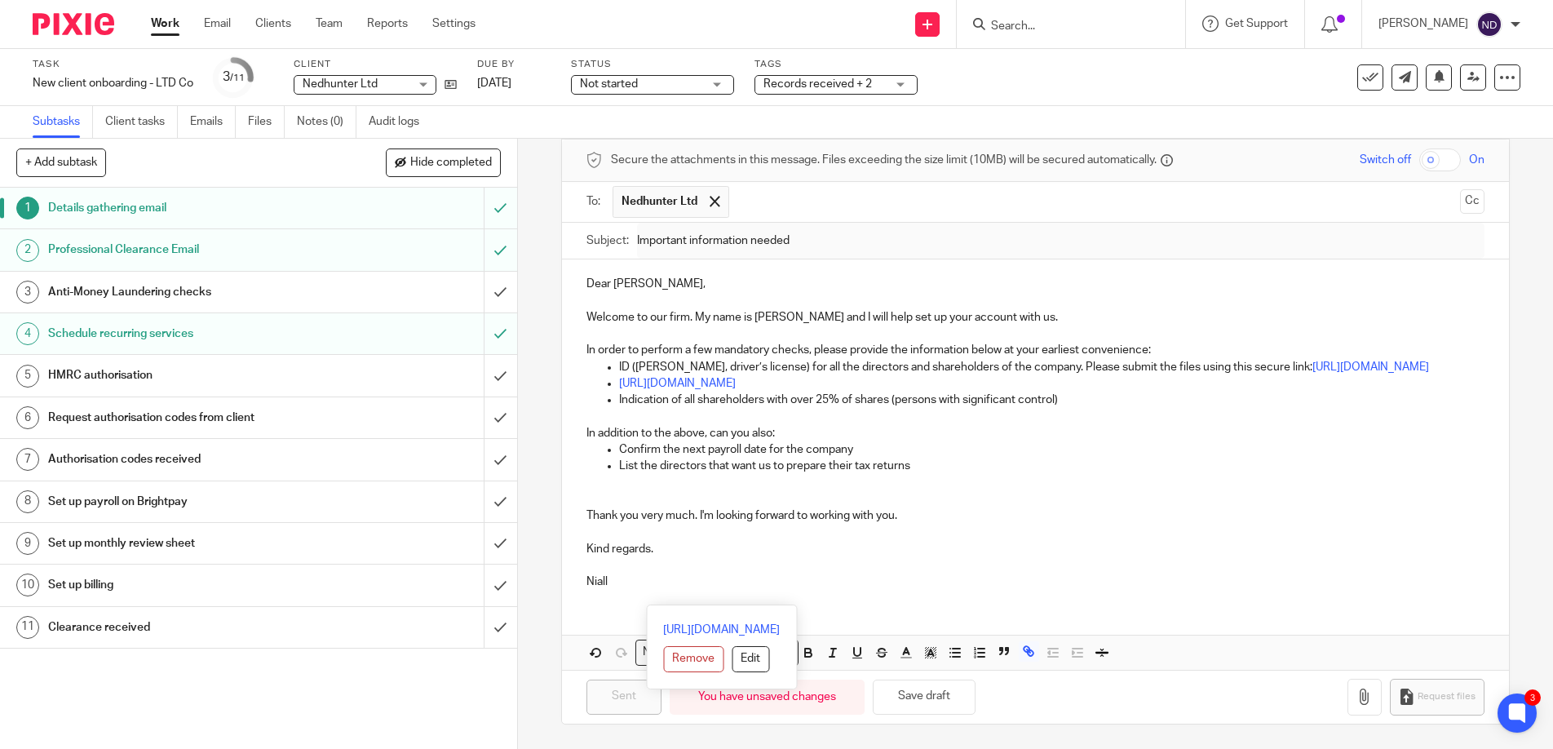
click at [756, 569] on p at bounding box center [1035, 565] width 899 height 16
drag, startPoint x: 622, startPoint y: 591, endPoint x: 676, endPoint y: 585, distance: 54.2
click at [670, 568] on div "Dear Michael, Welcome to our firm. My name is Niall and I will help set up your…" at bounding box center [1036, 430] width 948 height 343
drag, startPoint x: 665, startPoint y: 591, endPoint x: 651, endPoint y: 599, distance: 16.4
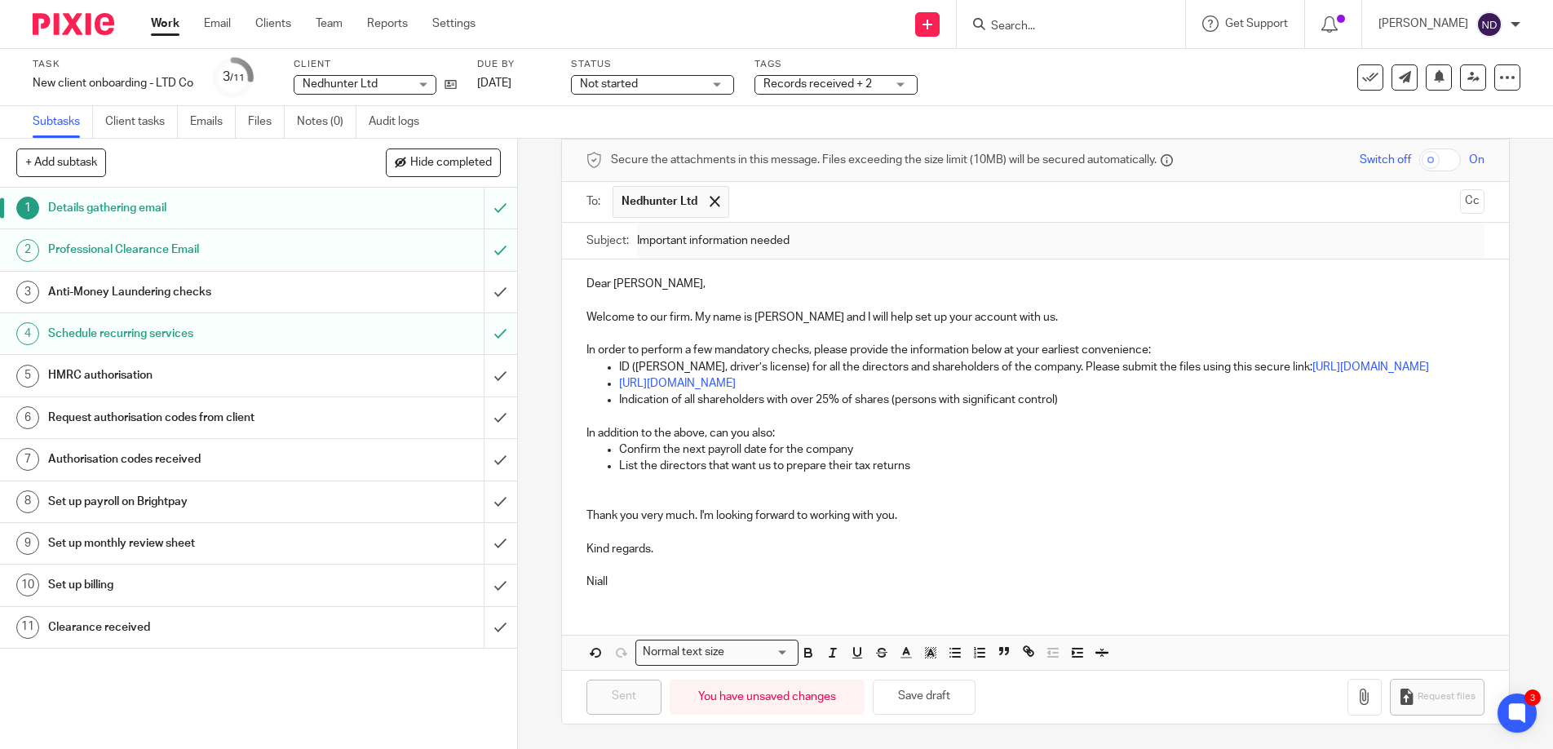
click at [662, 593] on div "Dear Michael, Welcome to our firm. My name is Niall and I will help set up your…" at bounding box center [1036, 430] width 948 height 343
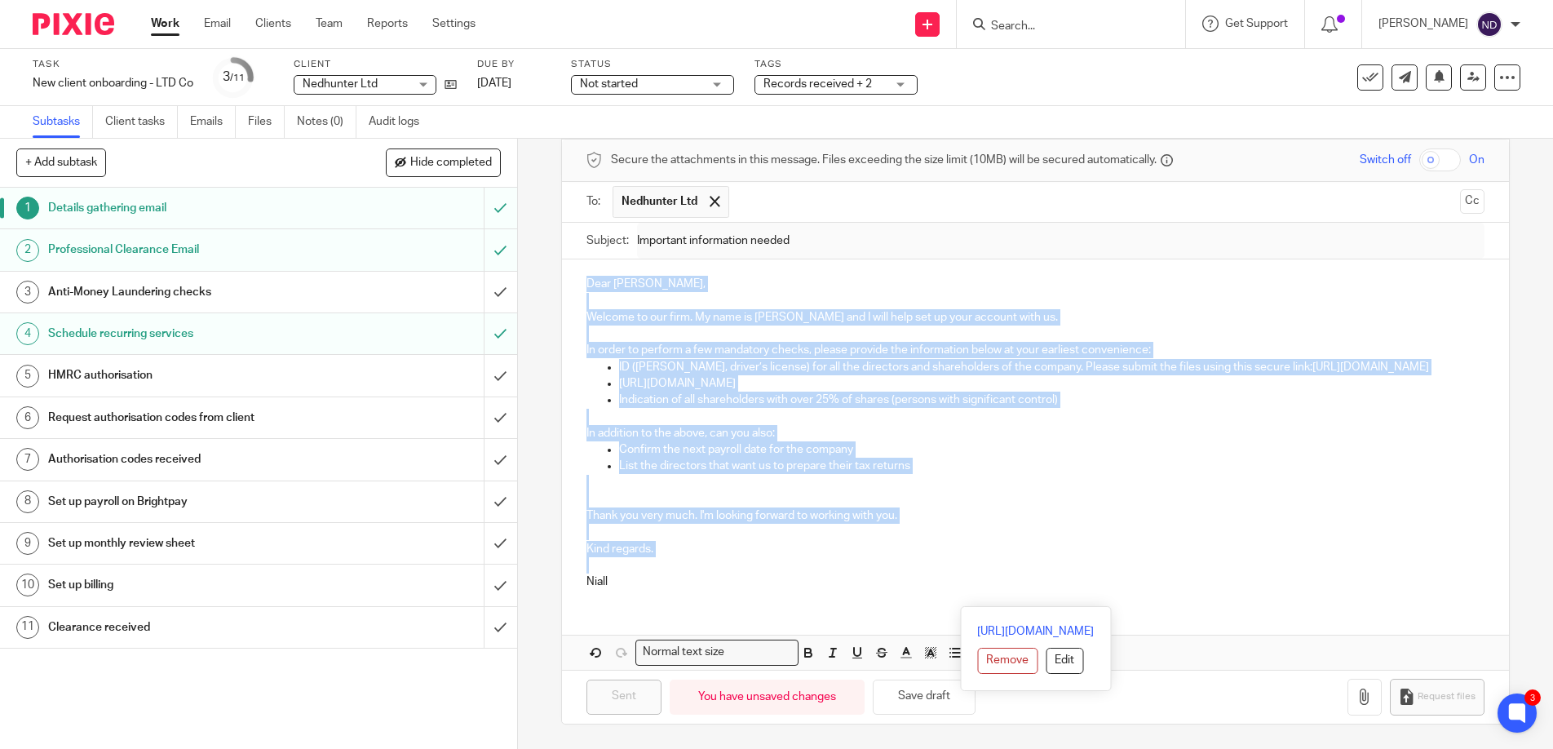
copy div "Dear Michael, Welcome to our firm. My name is Niall and I will help set up your…"
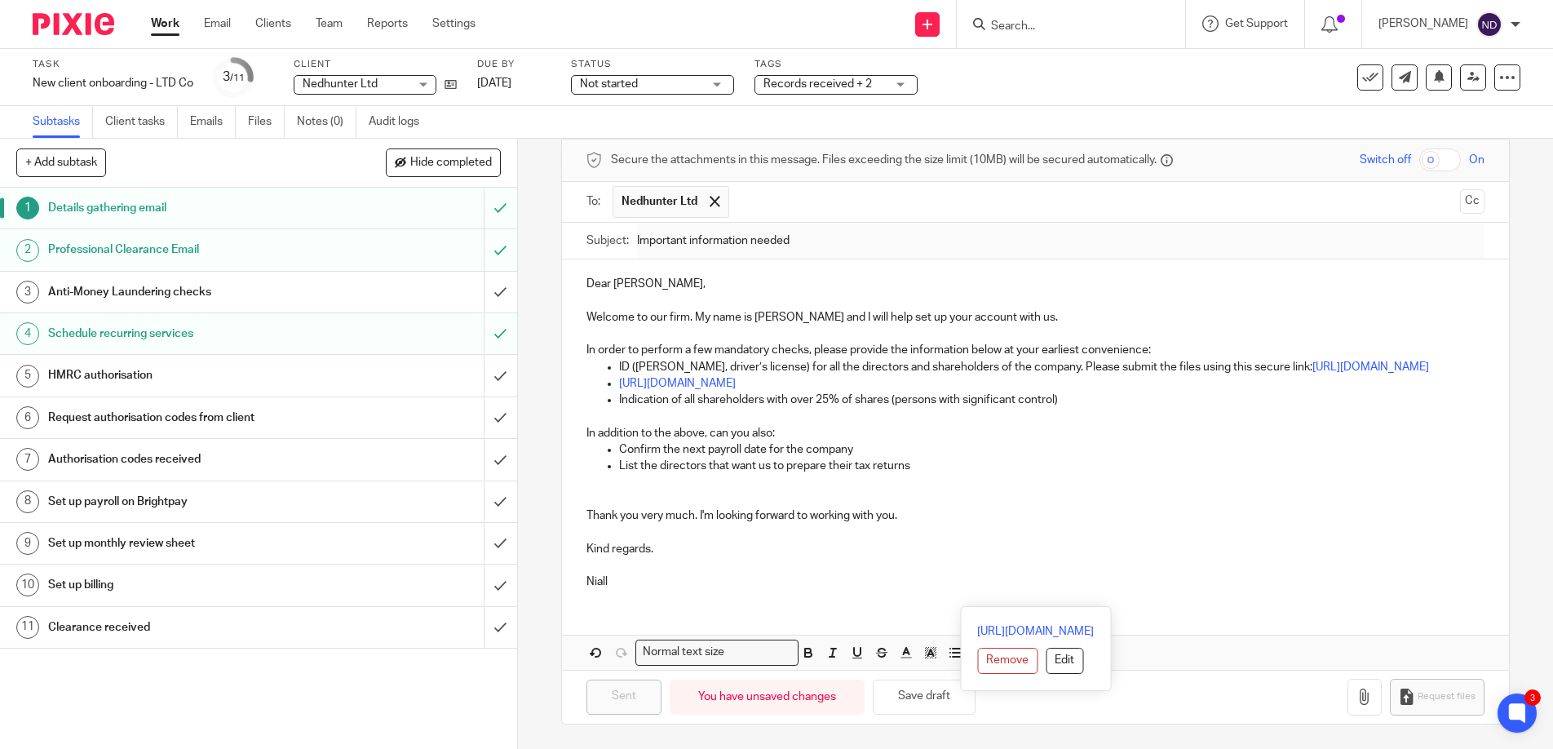
click at [655, 592] on div "Dear Michael, Welcome to our firm. My name is Niall and I will help set up your…" at bounding box center [1036, 430] width 948 height 343
drag, startPoint x: 847, startPoint y: 331, endPoint x: 842, endPoint y: 343, distance: 13.5
click at [847, 342] on p "In order to perform a few mandatory checks, please provide the information belo…" at bounding box center [1035, 350] width 899 height 16
click at [338, 246] on div "Professional Clearance Email" at bounding box center [257, 249] width 419 height 24
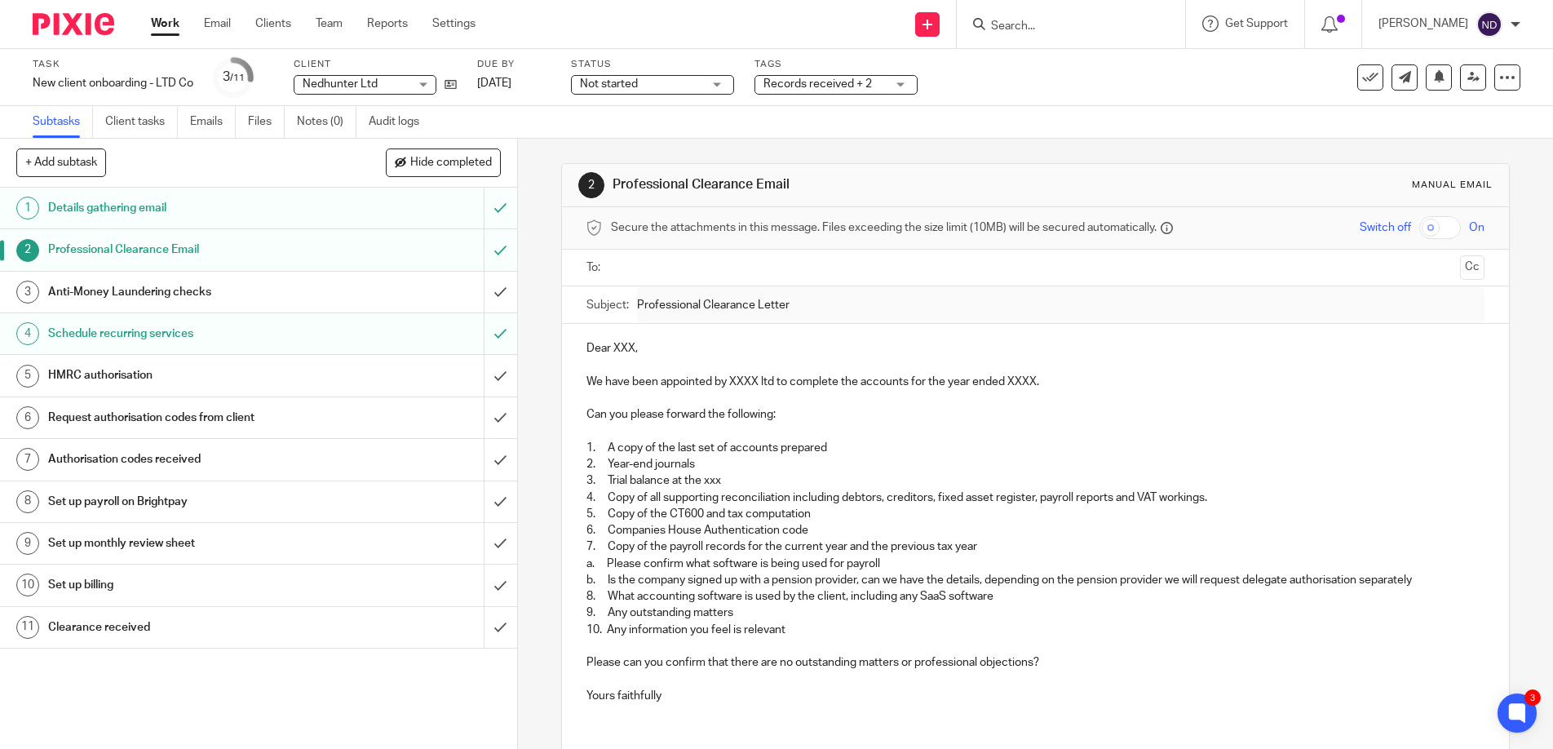
click at [365, 342] on div "Schedule recurring services" at bounding box center [257, 333] width 419 height 24
